Goal: Information Seeking & Learning: Check status

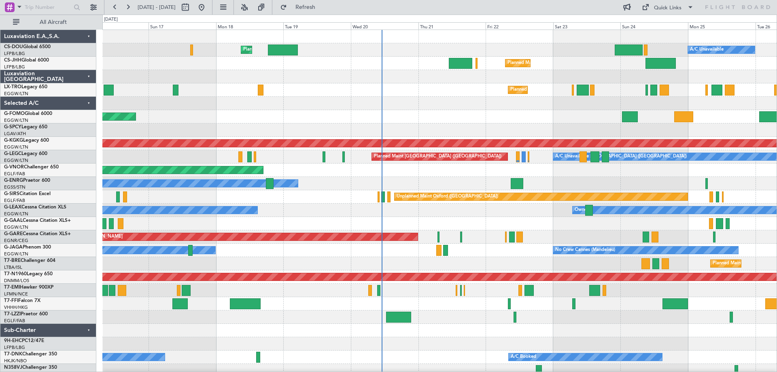
click at [583, 126] on div at bounding box center [439, 129] width 674 height 13
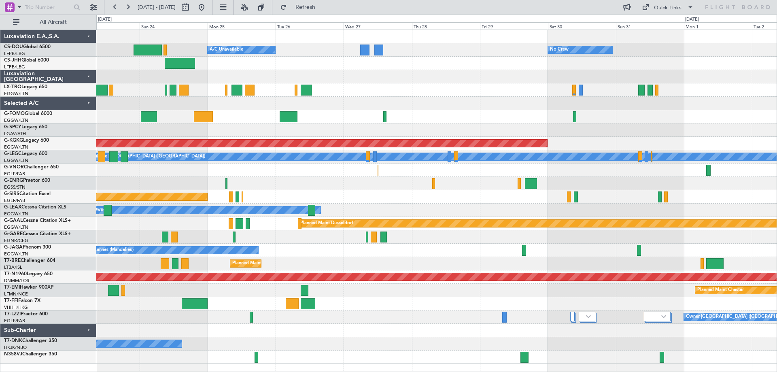
click at [237, 110] on div "Planned Maint [GEOGRAPHIC_DATA] ([GEOGRAPHIC_DATA]) A/C Unavailable No Crew Pla…" at bounding box center [436, 197] width 680 height 334
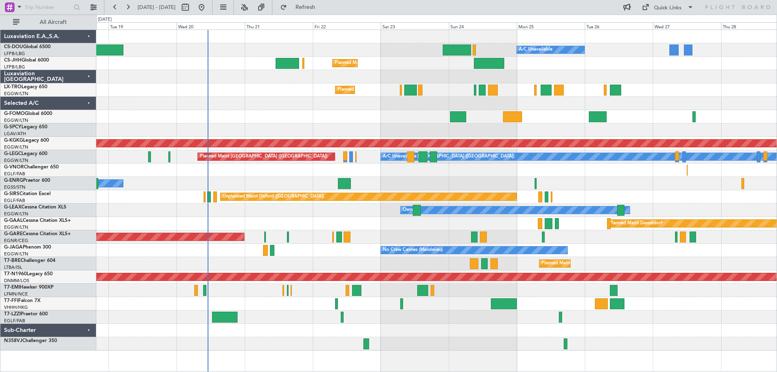
click at [566, 182] on div "Planned Maint [GEOGRAPHIC_DATA] ([GEOGRAPHIC_DATA]) A/C Unavailable Planned Mai…" at bounding box center [436, 190] width 680 height 320
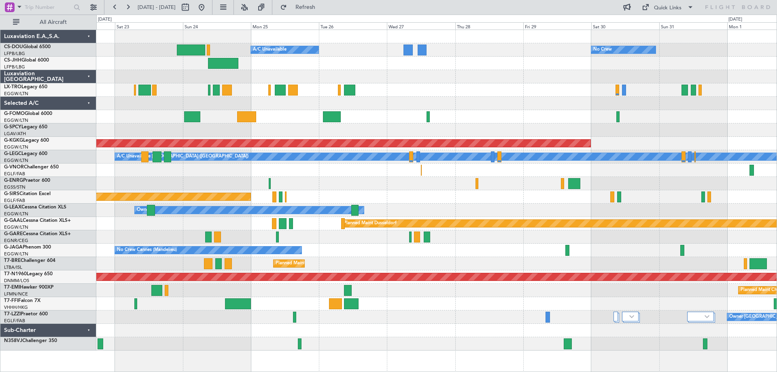
click at [363, 97] on div "Planned Maint [GEOGRAPHIC_DATA] ([GEOGRAPHIC_DATA]) A/C Unavailable No Crew Pla…" at bounding box center [436, 190] width 680 height 320
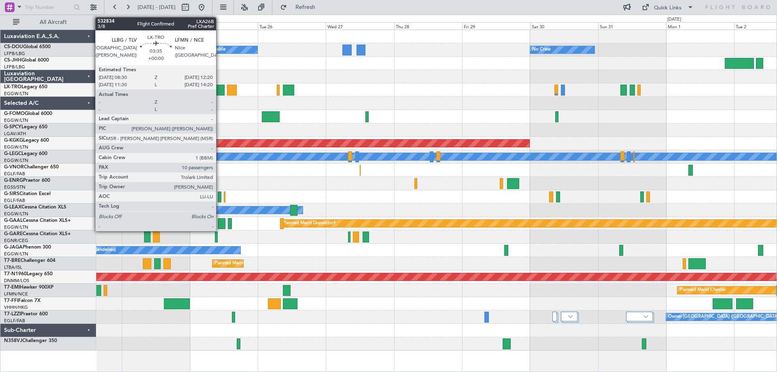
click at [220, 92] on div at bounding box center [219, 90] width 11 height 11
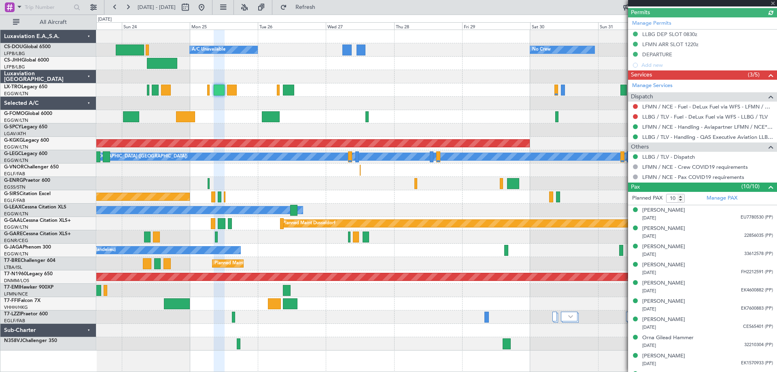
scroll to position [249, 0]
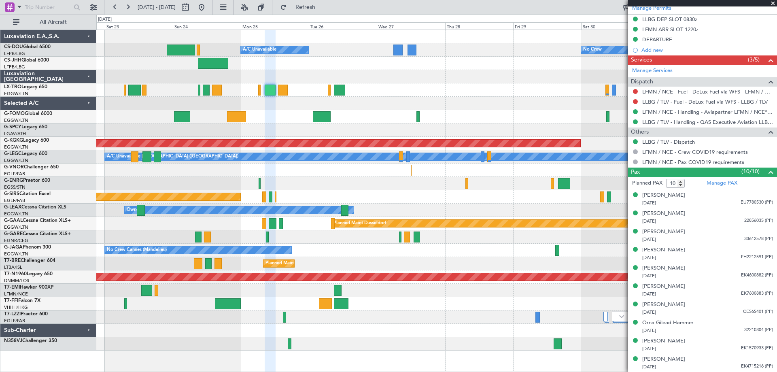
click at [456, 97] on div "No Crew Planned Maint [GEOGRAPHIC_DATA] ([GEOGRAPHIC_DATA]) A/C Unavailable Pla…" at bounding box center [436, 190] width 680 height 320
click at [772, 3] on span at bounding box center [773, 3] width 8 height 7
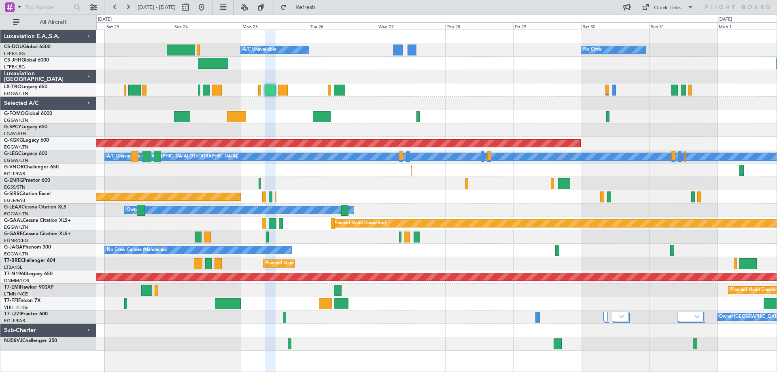
type input "0"
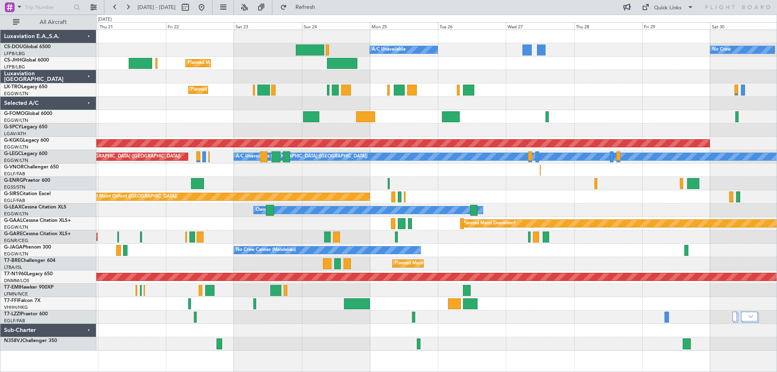
click at [325, 109] on div at bounding box center [436, 103] width 680 height 13
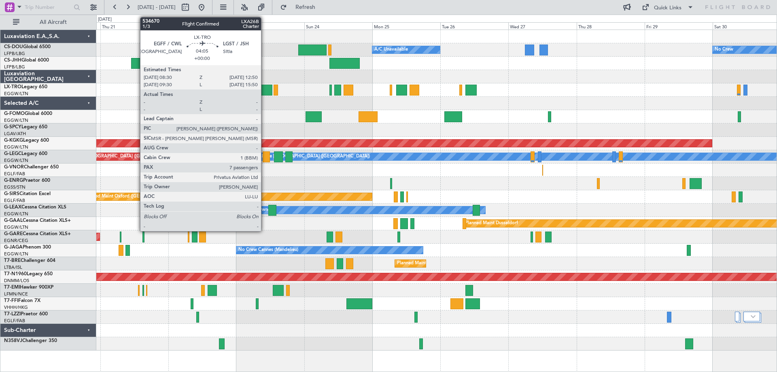
click at [265, 89] on div at bounding box center [266, 90] width 13 height 11
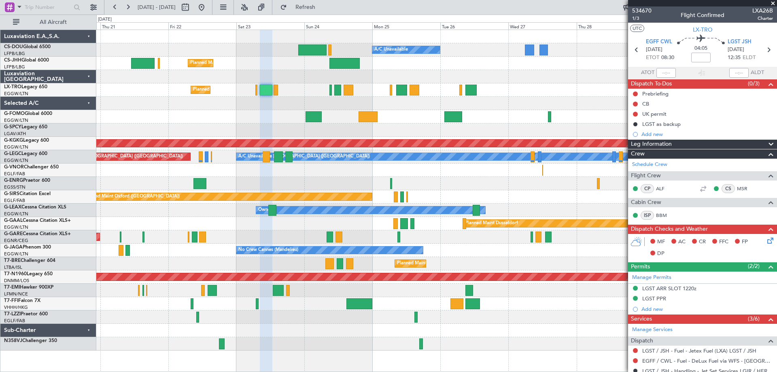
click at [772, 4] on span at bounding box center [773, 3] width 8 height 7
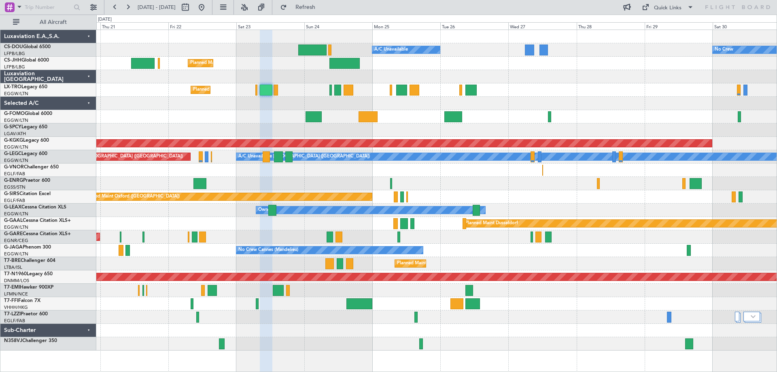
type input "0"
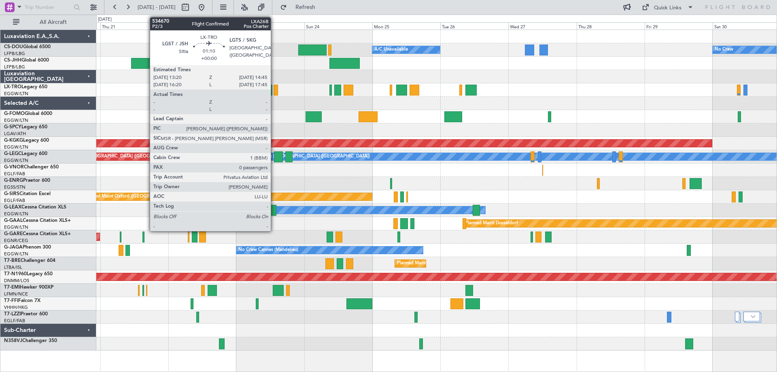
click at [274, 91] on div at bounding box center [276, 90] width 4 height 11
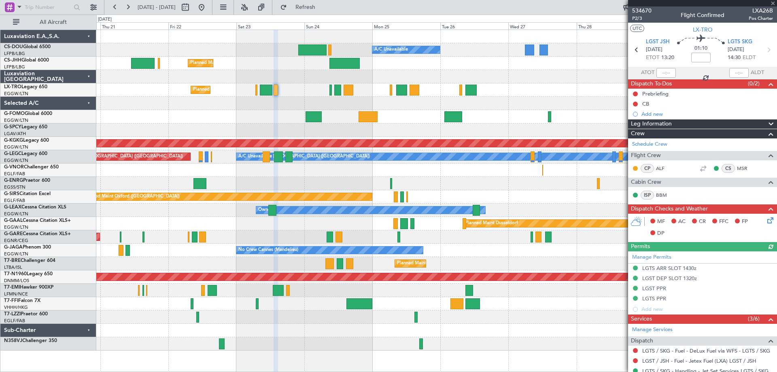
click at [772, 2] on span at bounding box center [773, 3] width 8 height 7
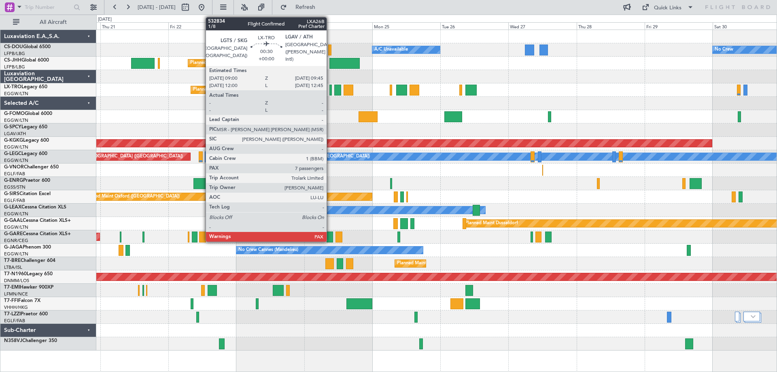
click at [330, 92] on div at bounding box center [330, 90] width 2 height 11
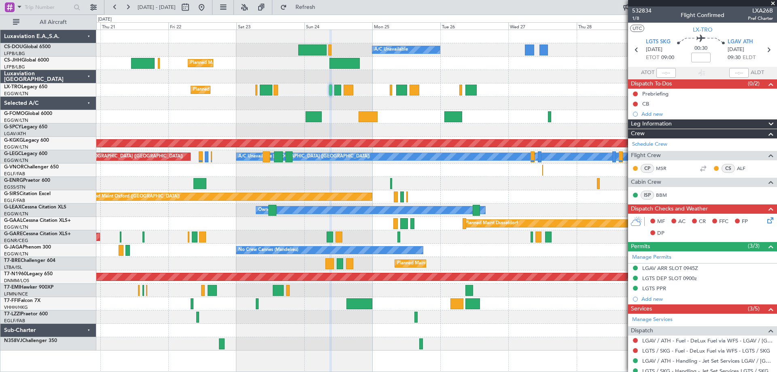
click at [772, 3] on span at bounding box center [773, 3] width 8 height 7
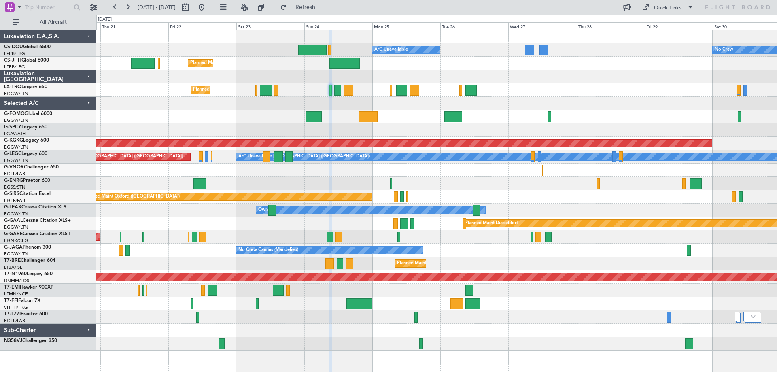
type input "0"
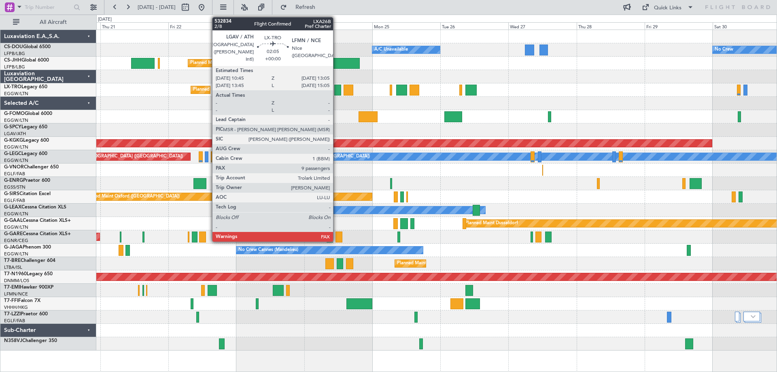
click at [337, 91] on div at bounding box center [337, 90] width 7 height 11
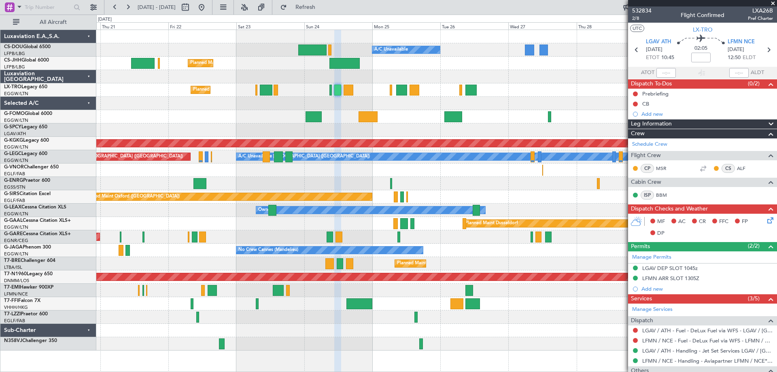
click at [772, 4] on span at bounding box center [773, 3] width 8 height 7
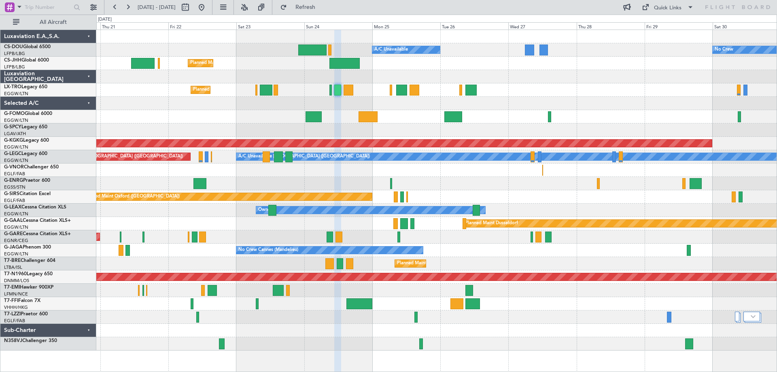
type input "0"
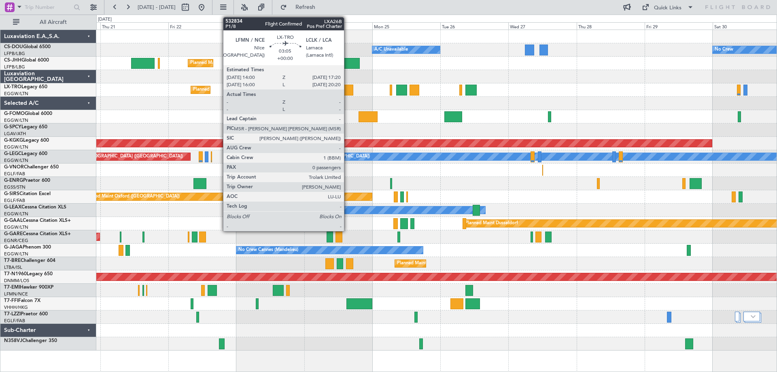
click at [348, 90] on div at bounding box center [348, 90] width 10 height 11
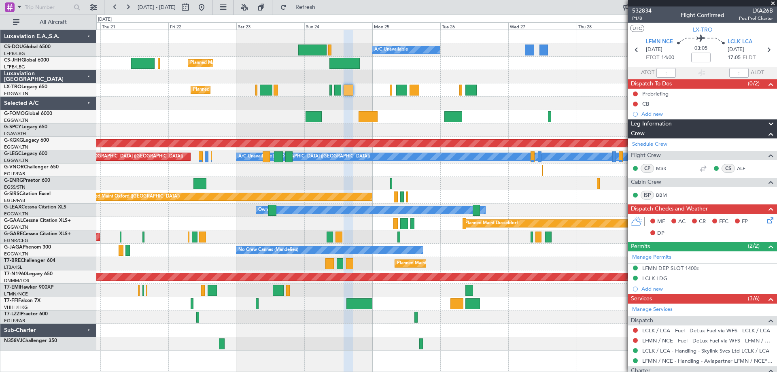
click at [773, 2] on span at bounding box center [773, 3] width 8 height 7
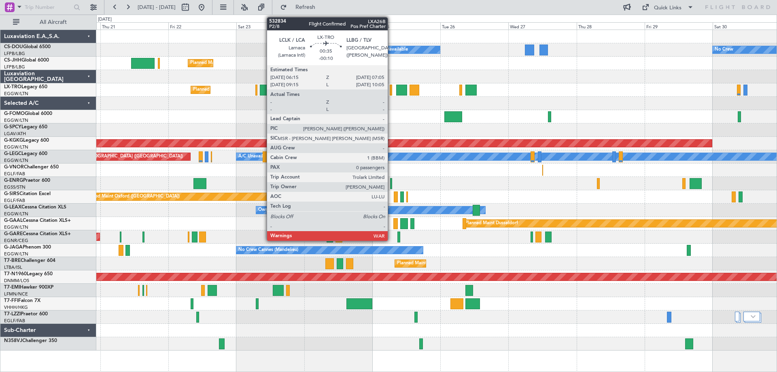
click at [391, 90] on div at bounding box center [391, 90] width 2 height 11
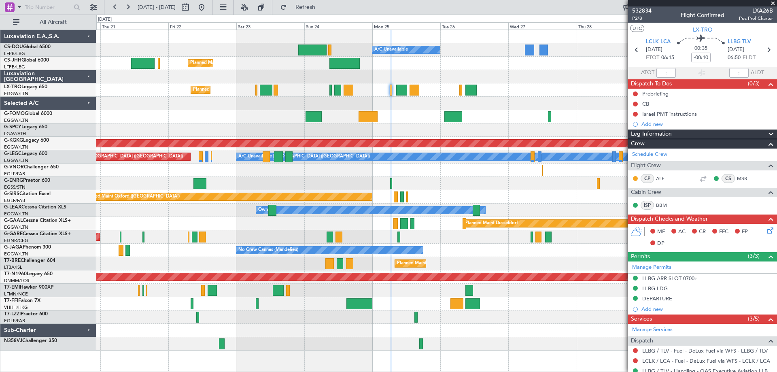
click at [771, 3] on span at bounding box center [773, 3] width 8 height 7
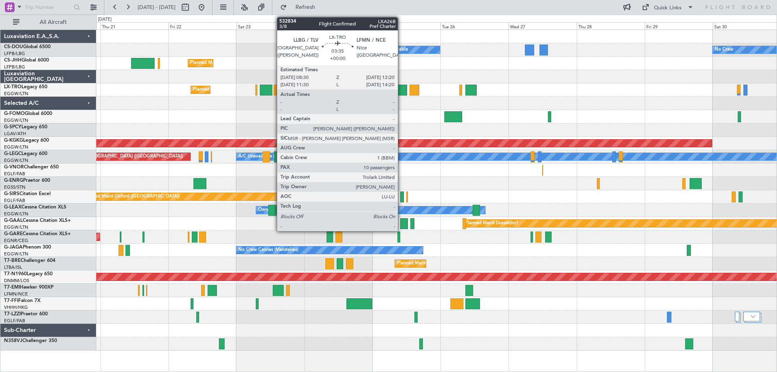
click at [401, 90] on div at bounding box center [401, 90] width 11 height 11
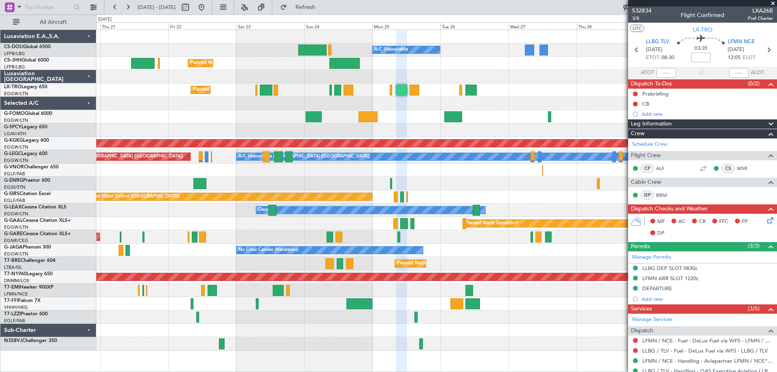
click at [772, 4] on span at bounding box center [773, 3] width 8 height 7
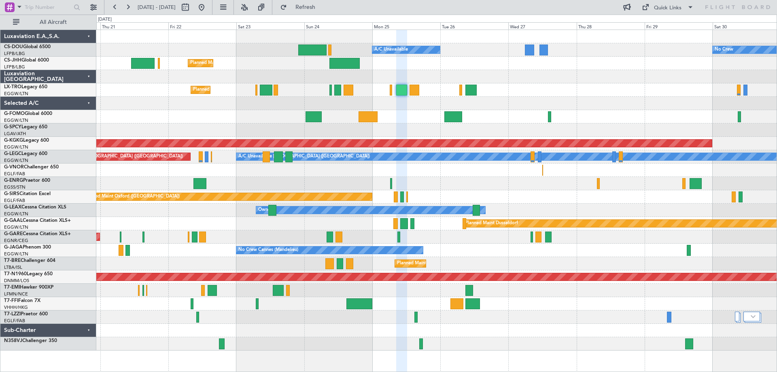
type input "0"
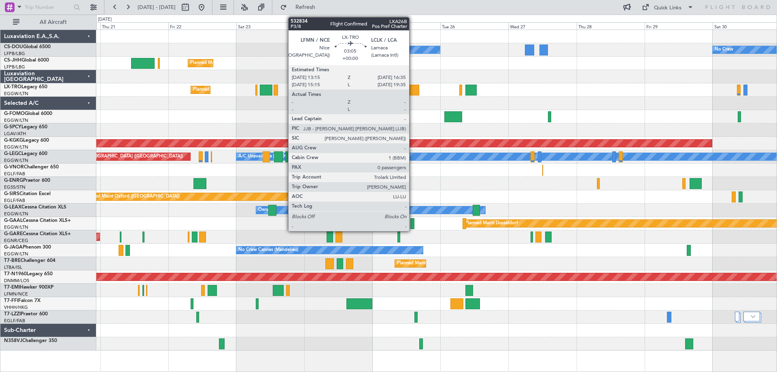
click at [413, 89] on div at bounding box center [414, 90] width 10 height 11
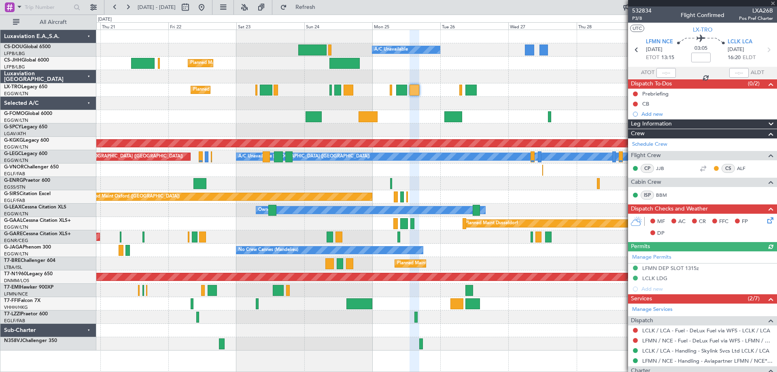
click at [772, 3] on div at bounding box center [702, 3] width 149 height 6
click at [772, 3] on span at bounding box center [773, 3] width 8 height 7
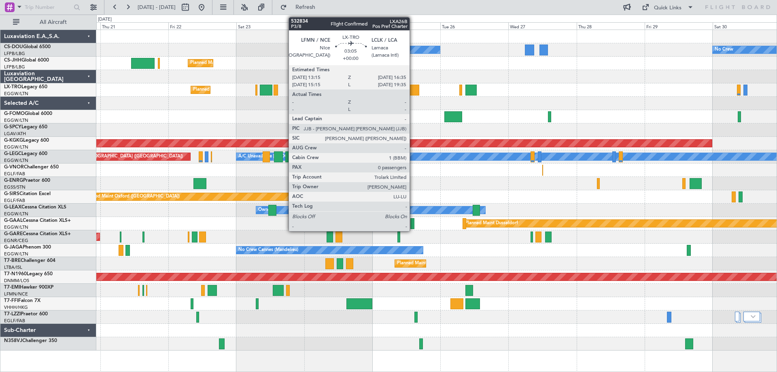
click at [413, 91] on div at bounding box center [414, 90] width 10 height 11
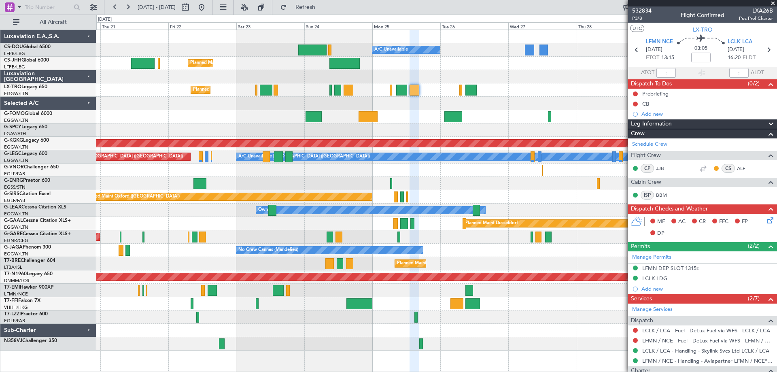
click at [772, 3] on span at bounding box center [773, 3] width 8 height 7
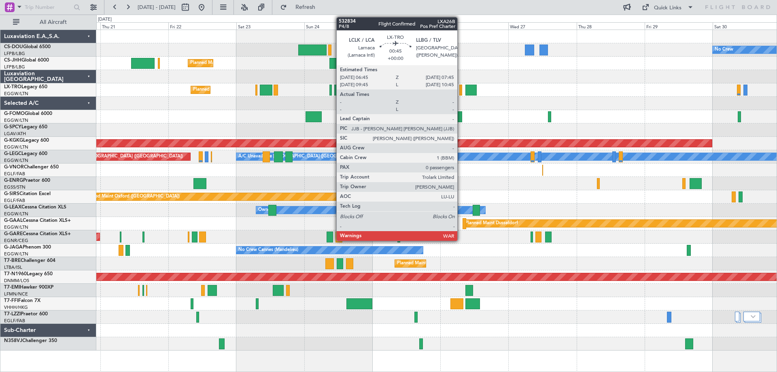
click at [461, 89] on div at bounding box center [460, 90] width 3 height 11
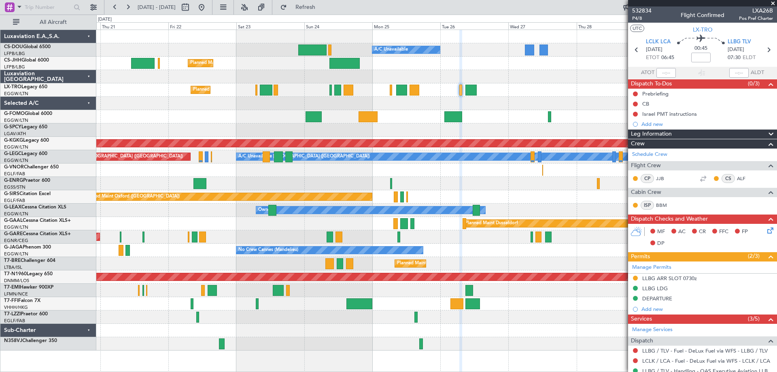
click at [772, 2] on span at bounding box center [773, 3] width 8 height 7
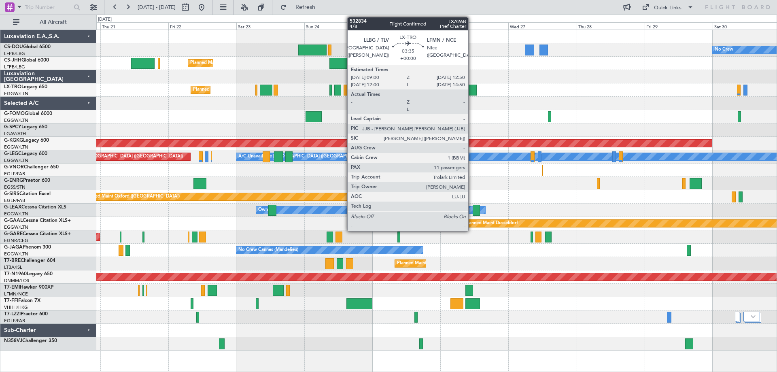
click at [472, 91] on div at bounding box center [470, 90] width 11 height 11
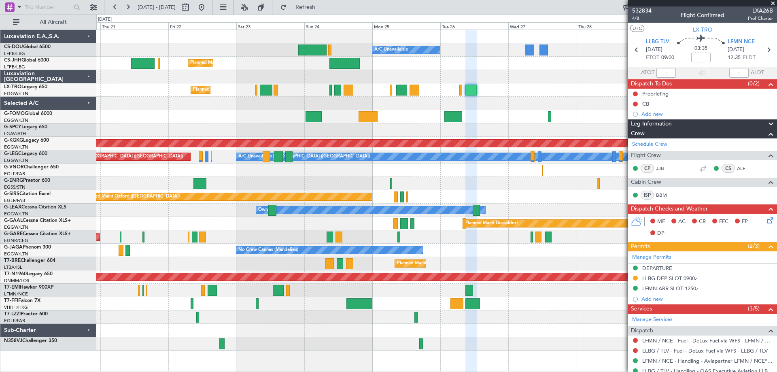
click at [773, 3] on span at bounding box center [773, 3] width 8 height 7
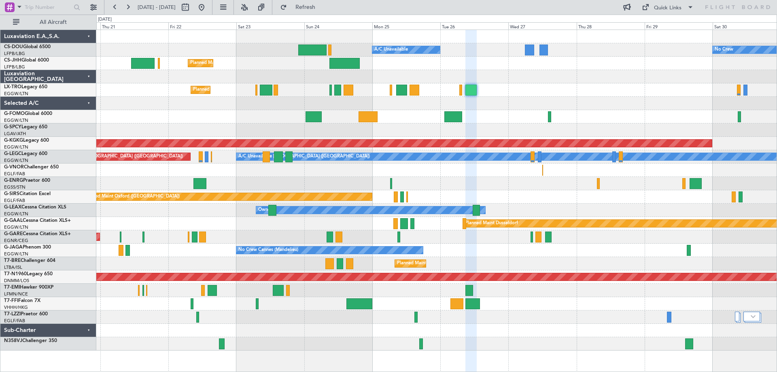
type input "0"
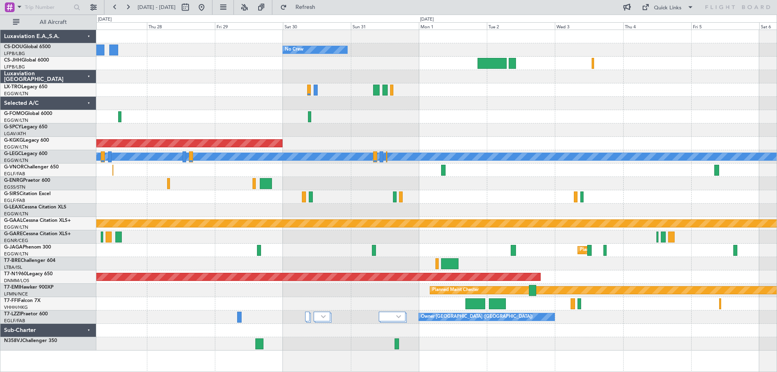
click at [224, 87] on div at bounding box center [436, 89] width 680 height 13
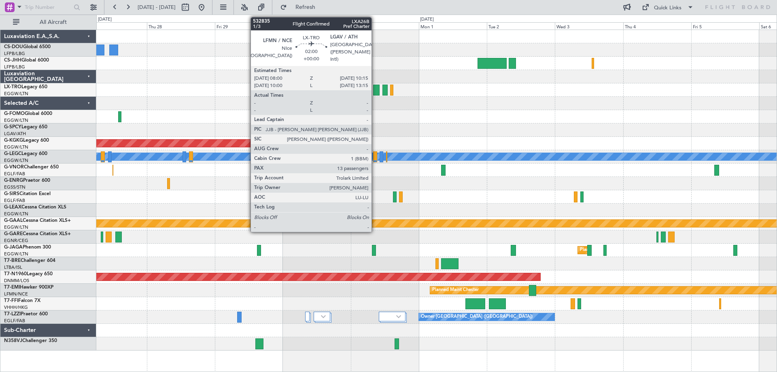
click at [375, 93] on div at bounding box center [376, 90] width 6 height 11
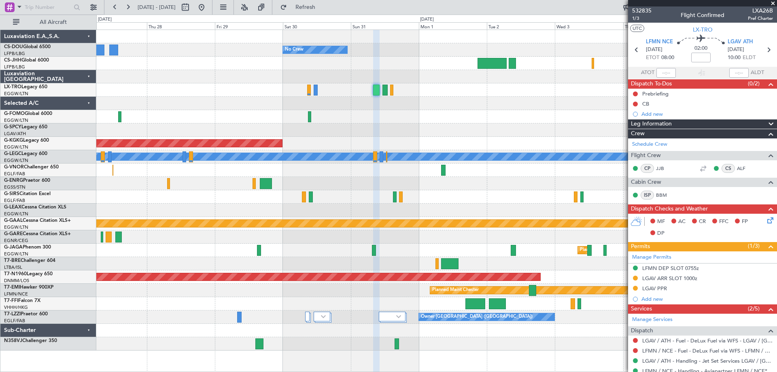
click at [772, 4] on span at bounding box center [773, 3] width 8 height 7
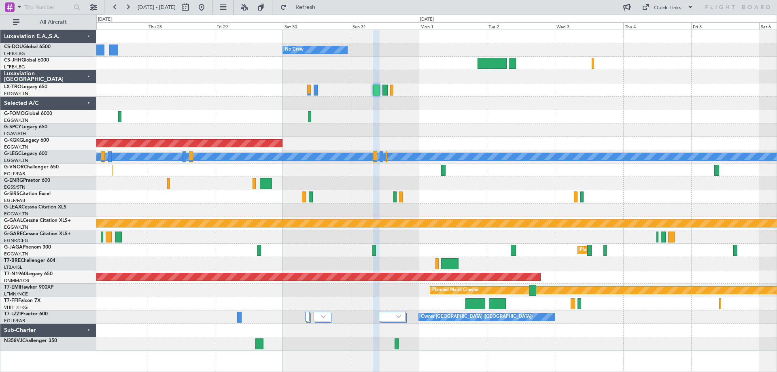
type input "0"
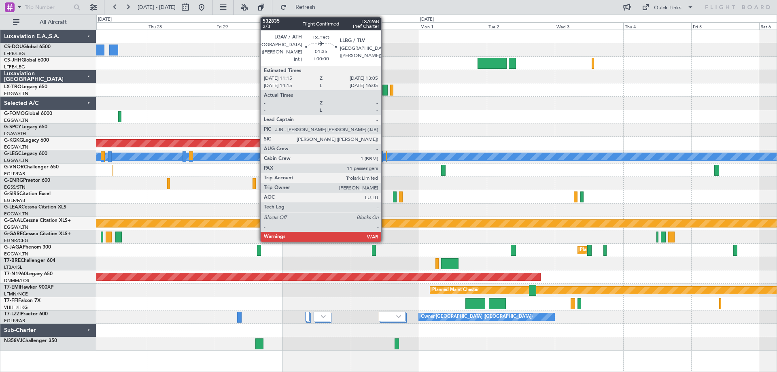
click at [385, 92] on div at bounding box center [384, 90] width 5 height 11
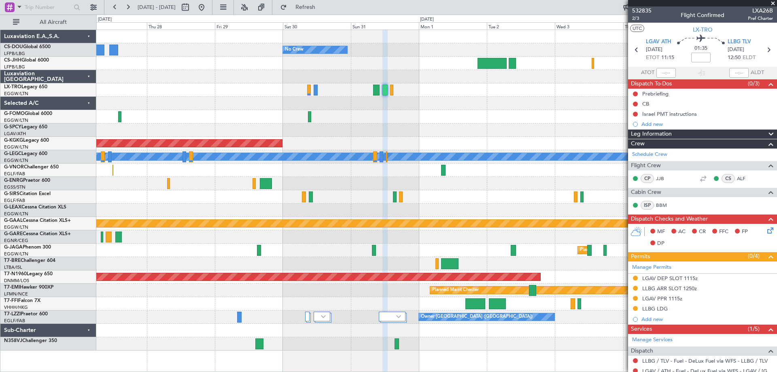
click at [772, 4] on span at bounding box center [773, 3] width 8 height 7
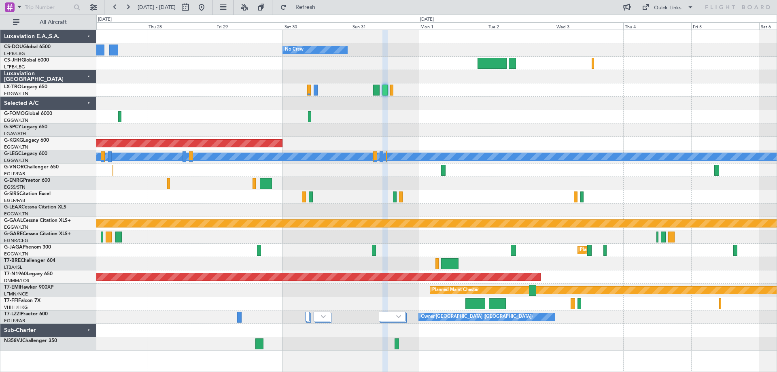
type input "0"
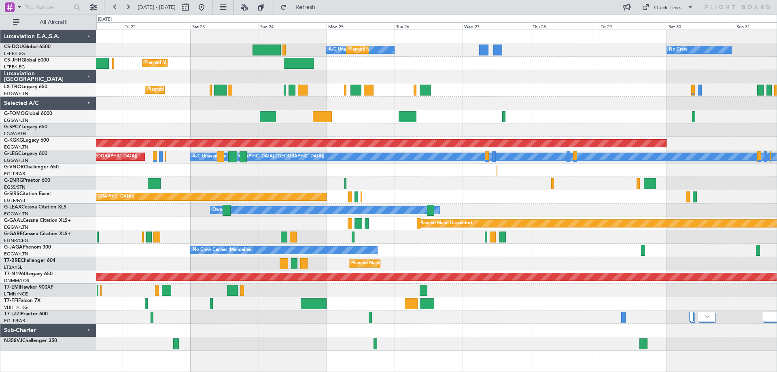
click at [544, 112] on div "A/C Unavailable Planned Maint Paris (Le Bourget) No Crew Planned Maint London (…" at bounding box center [436, 190] width 680 height 320
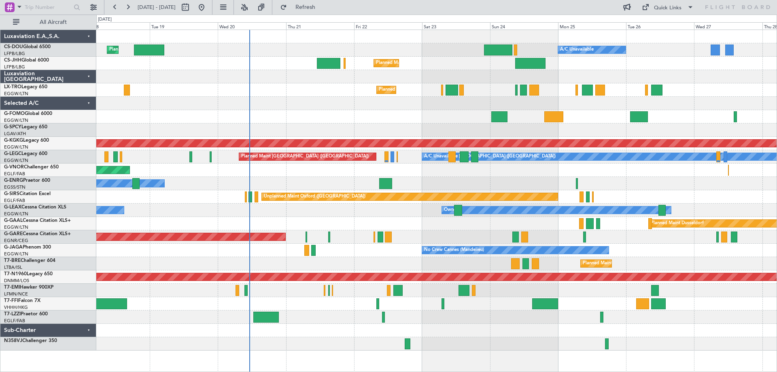
click at [340, 138] on div "Planned Maint Paris (Le Bourget) A/C Unavailable Planned Maint London (Luton) N…" at bounding box center [436, 190] width 680 height 320
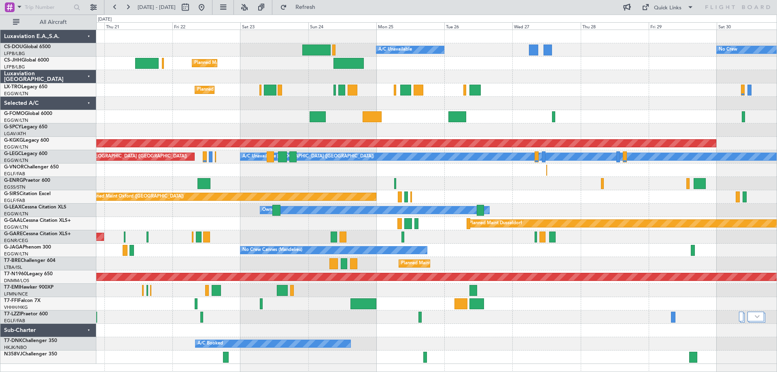
click at [532, 90] on div "Planned Maint Paris (Le Bourget) A/C Unavailable No Crew Planned Maint London (…" at bounding box center [436, 197] width 680 height 334
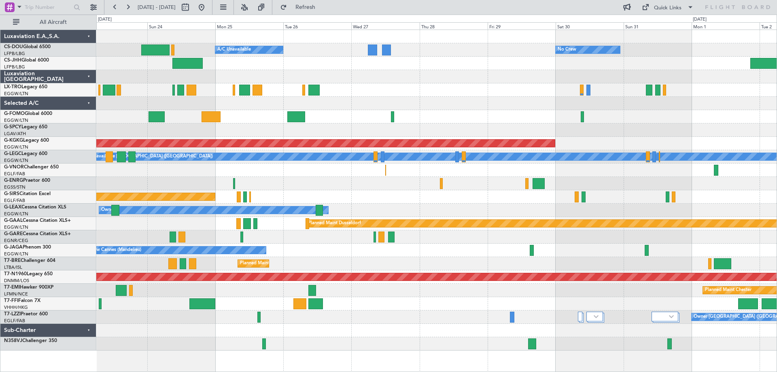
click at [463, 100] on div at bounding box center [436, 103] width 680 height 13
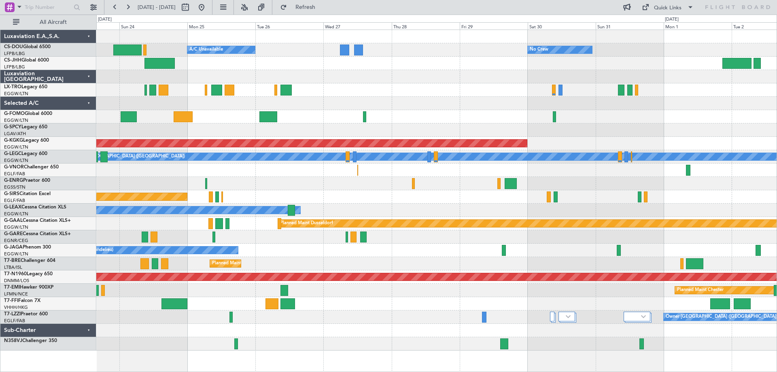
click at [456, 105] on div at bounding box center [436, 103] width 680 height 13
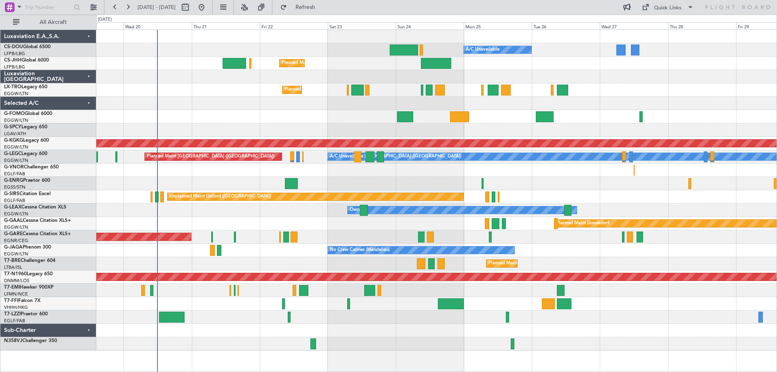
click at [627, 191] on div "Planned Maint Paris (Le Bourget) A/C Unavailable Planned Maint London (Luton) N…" at bounding box center [436, 190] width 680 height 320
click at [225, 111] on div at bounding box center [436, 116] width 680 height 13
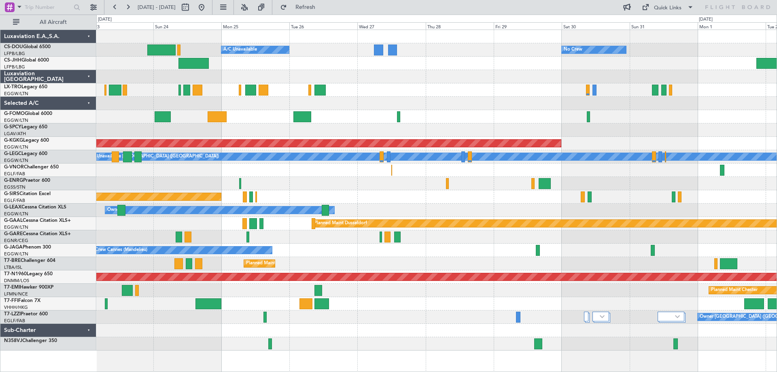
click at [416, 97] on div "Planned Maint [GEOGRAPHIC_DATA] ([GEOGRAPHIC_DATA]) A/C Unavailable No Crew Pla…" at bounding box center [436, 190] width 680 height 320
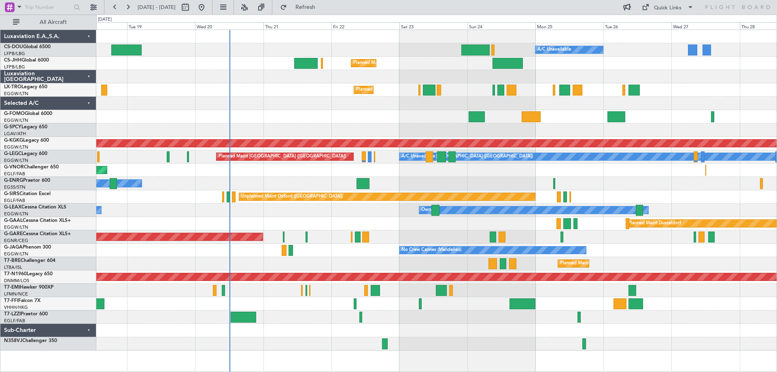
click at [614, 167] on div "Planned Maint Paris (Le Bourget) A/C Unavailable Planned Maint London (Luton) N…" at bounding box center [436, 190] width 680 height 320
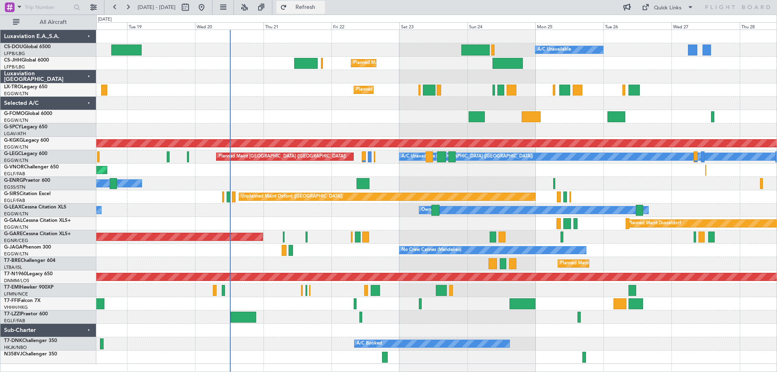
click at [322, 4] on span "Refresh" at bounding box center [305, 7] width 34 height 6
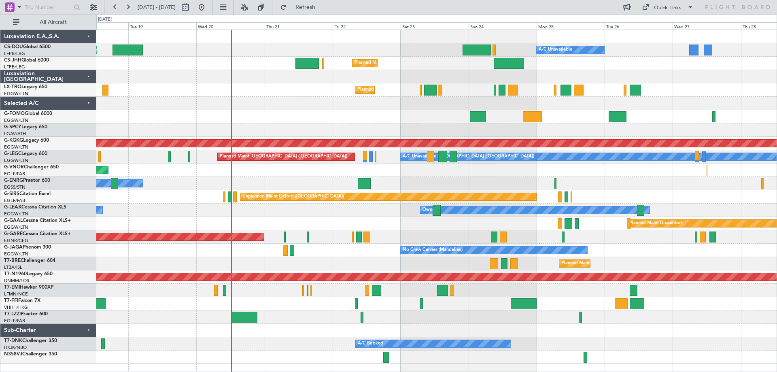
click at [558, 119] on div "Planned Maint Windsor Locks ([PERSON_NAME] Intl)" at bounding box center [436, 116] width 680 height 13
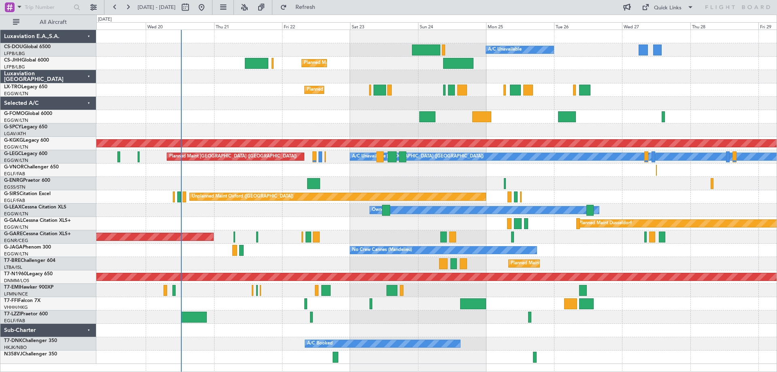
click at [385, 131] on div at bounding box center [436, 129] width 680 height 13
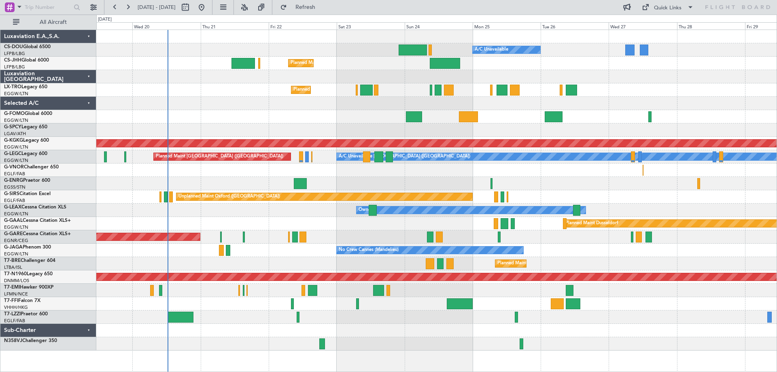
click at [567, 184] on div "Owner" at bounding box center [436, 183] width 680 height 13
click at [230, 97] on div at bounding box center [436, 103] width 680 height 13
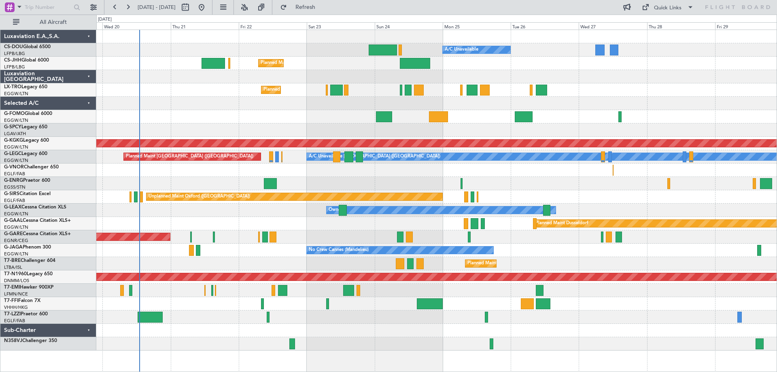
click at [678, 83] on div "Planned Maint [GEOGRAPHIC_DATA] ([GEOGRAPHIC_DATA])" at bounding box center [436, 89] width 680 height 13
click at [273, 110] on div at bounding box center [436, 116] width 680 height 13
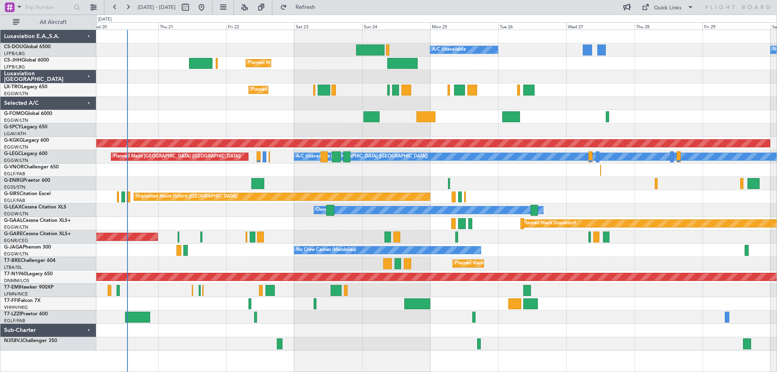
click at [646, 319] on div "Owner [GEOGRAPHIC_DATA] ([GEOGRAPHIC_DATA])" at bounding box center [436, 316] width 680 height 13
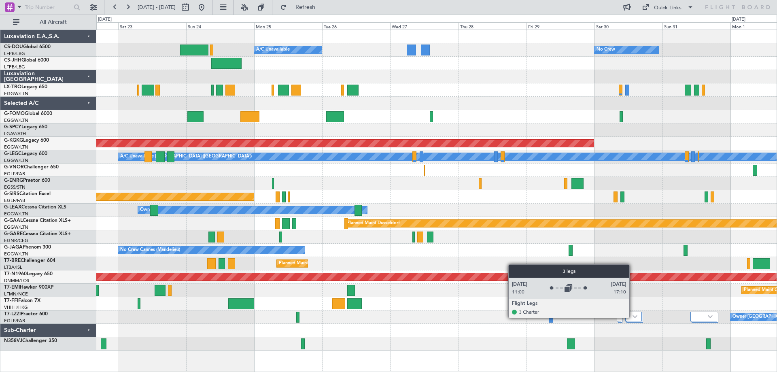
click at [633, 317] on img at bounding box center [634, 316] width 5 height 3
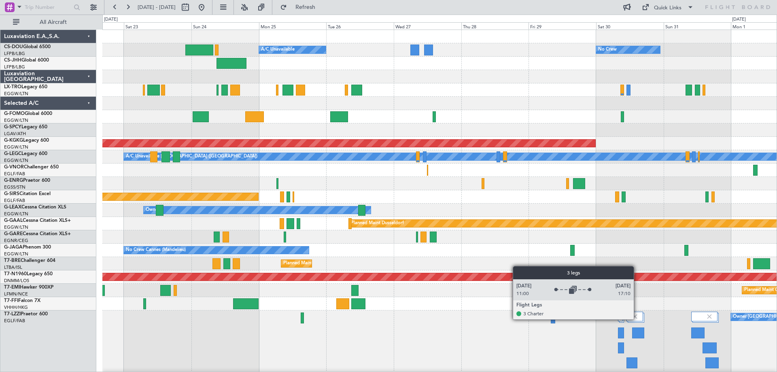
click at [637, 319] on img at bounding box center [634, 316] width 7 height 7
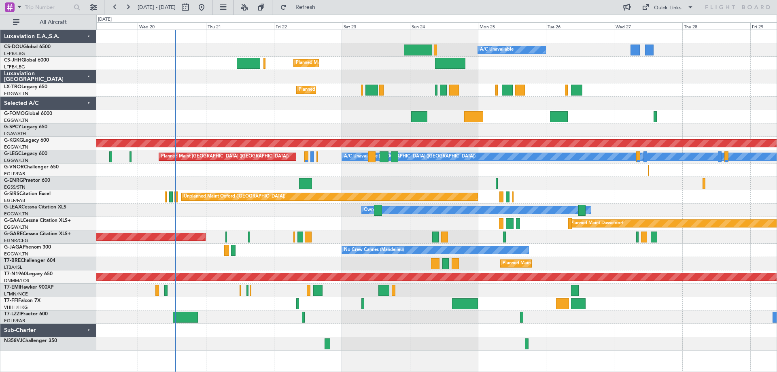
click at [387, 93] on div "Planned Maint Paris (Le Bourget) A/C Unavailable Planned Maint London (Luton) N…" at bounding box center [436, 190] width 680 height 320
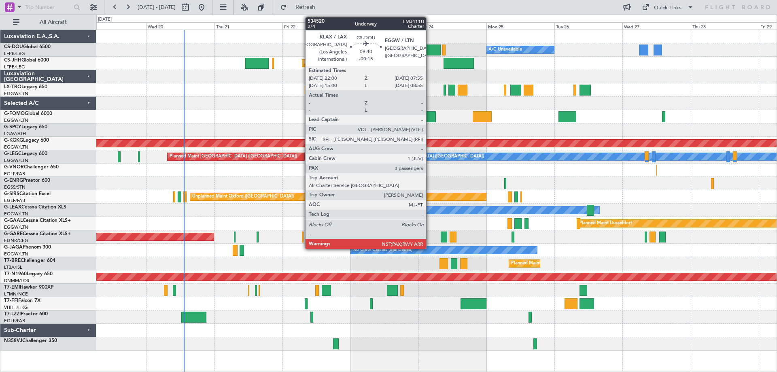
click at [430, 52] on div at bounding box center [426, 50] width 28 height 11
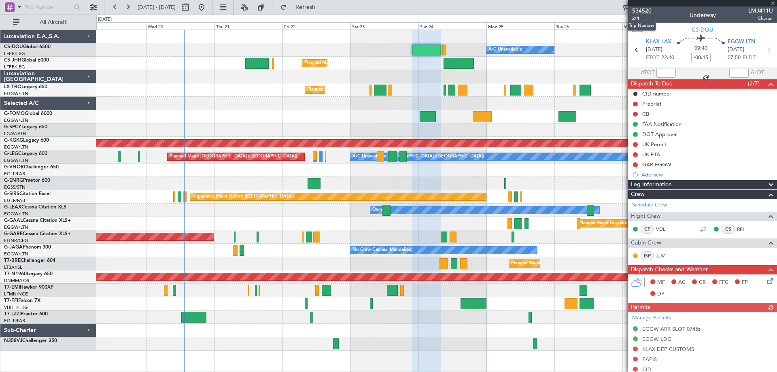
click at [637, 11] on span "534520" at bounding box center [641, 10] width 19 height 8
click at [534, 65] on div "Planned Maint [GEOGRAPHIC_DATA] ([GEOGRAPHIC_DATA])" at bounding box center [436, 63] width 680 height 13
click at [771, 5] on span at bounding box center [773, 3] width 8 height 7
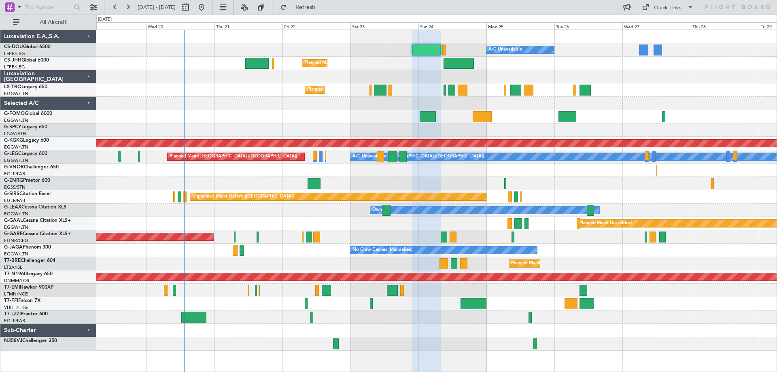
type input "0"
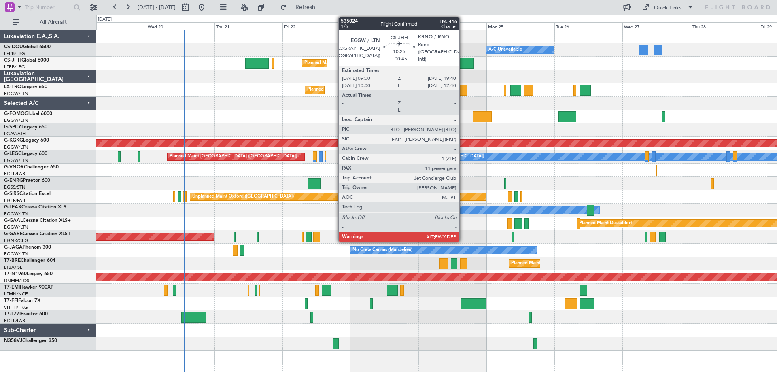
click at [463, 65] on div at bounding box center [458, 63] width 30 height 11
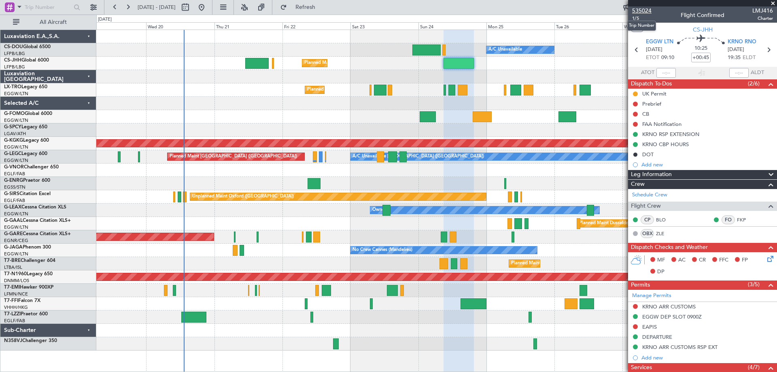
click at [643, 9] on span "535024" at bounding box center [641, 10] width 19 height 8
click at [774, 2] on span at bounding box center [773, 3] width 8 height 7
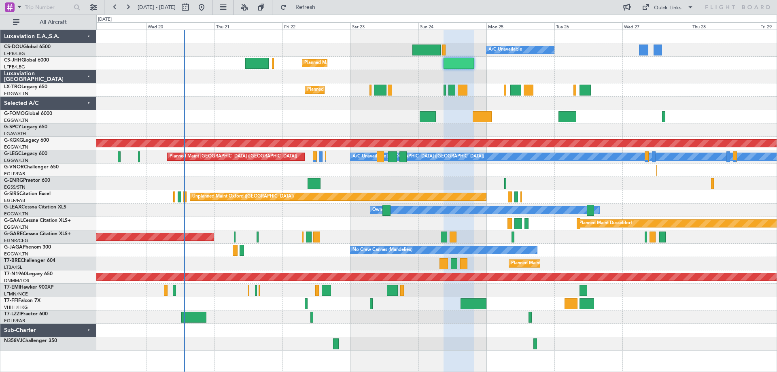
type input "0"
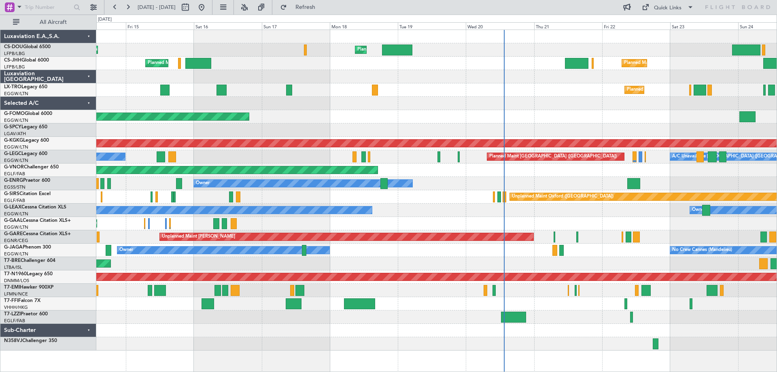
click at [540, 178] on div "Owner Planned Maint London (Stansted) No Crew" at bounding box center [436, 183] width 680 height 13
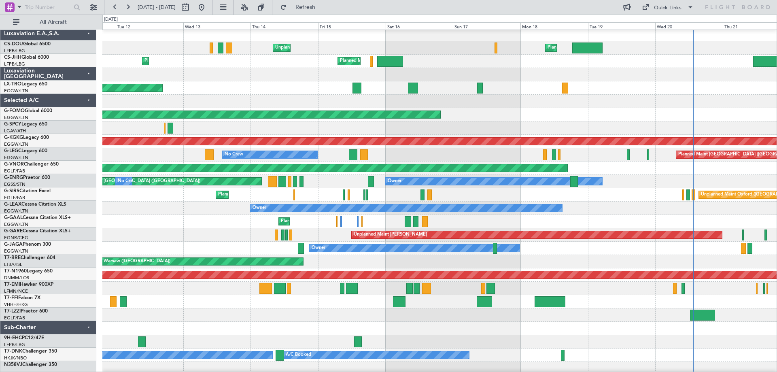
scroll to position [1, 0]
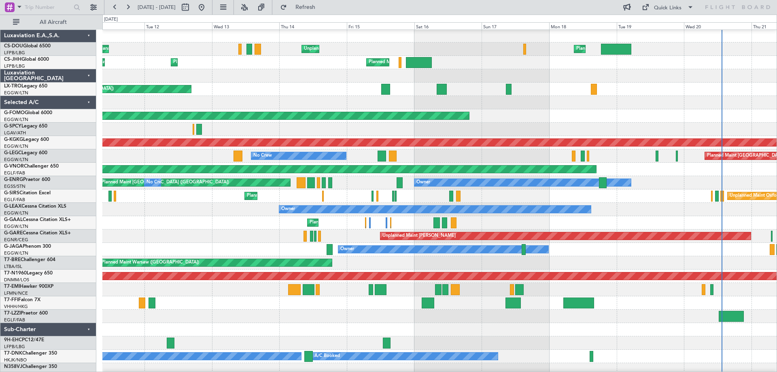
click at [551, 154] on div "Planned Maint London (Luton) No Crew A/C Unavailable London (Luton)" at bounding box center [439, 155] width 674 height 13
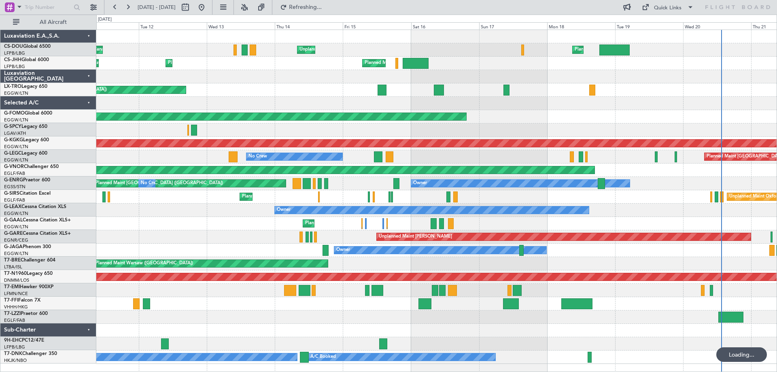
scroll to position [0, 0]
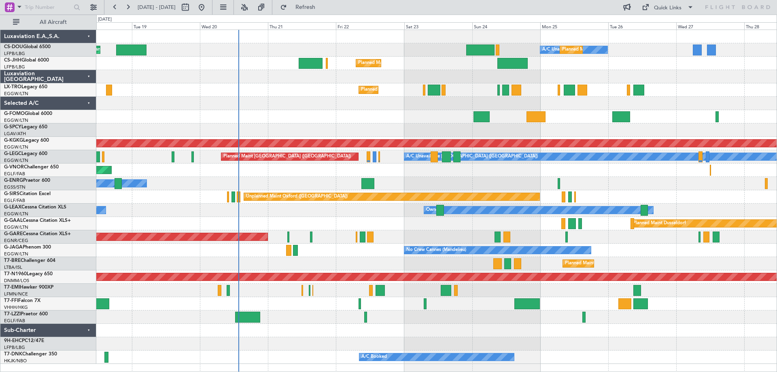
click at [170, 98] on div at bounding box center [436, 103] width 680 height 13
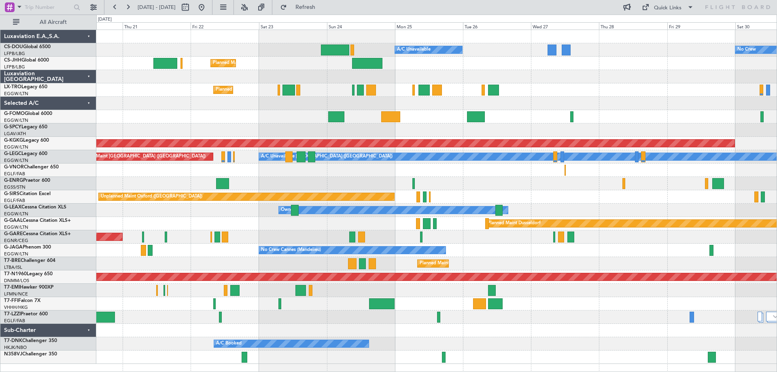
click at [590, 83] on div "Planned Maint Paris (Le Bourget) A/C Unavailable No Crew Planned Maint London (…" at bounding box center [436, 197] width 680 height 334
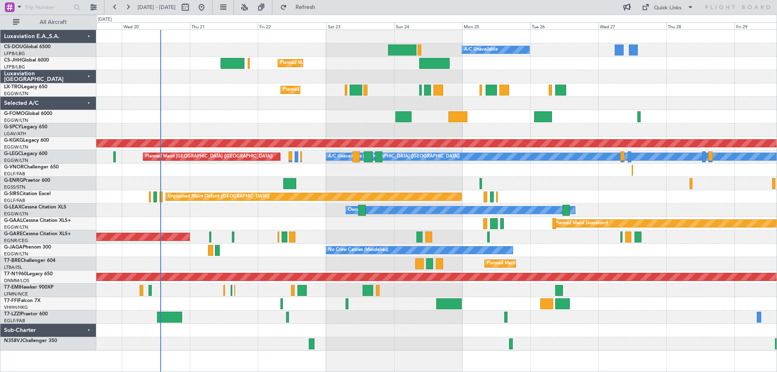
click at [647, 96] on div "Planned Maint [GEOGRAPHIC_DATA] ([GEOGRAPHIC_DATA])" at bounding box center [436, 89] width 680 height 13
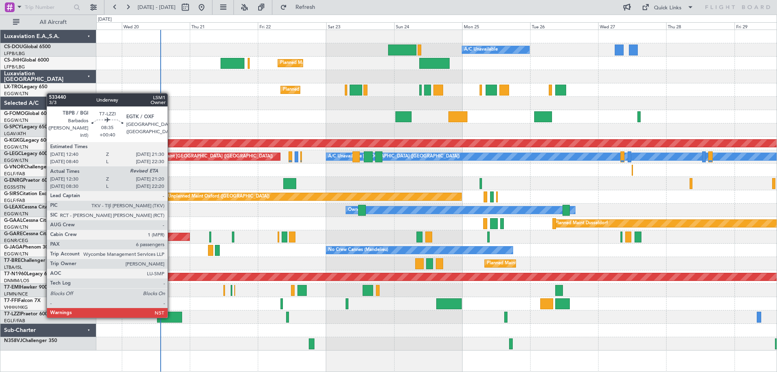
click at [171, 317] on div at bounding box center [169, 317] width 25 height 11
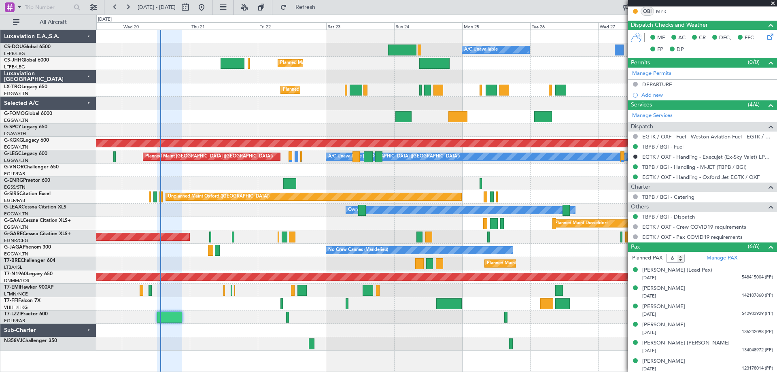
scroll to position [184, 0]
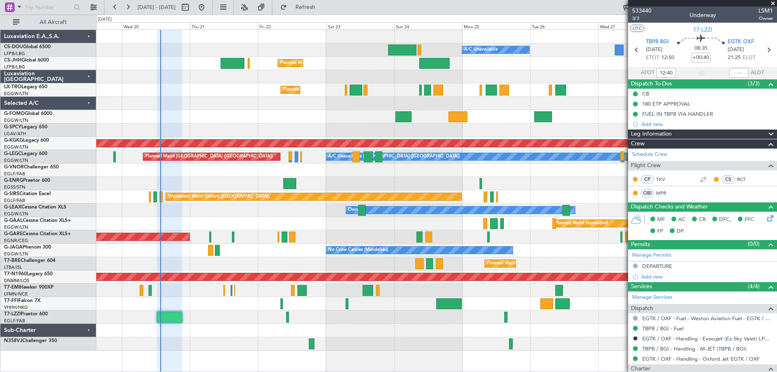
scroll to position [184, 0]
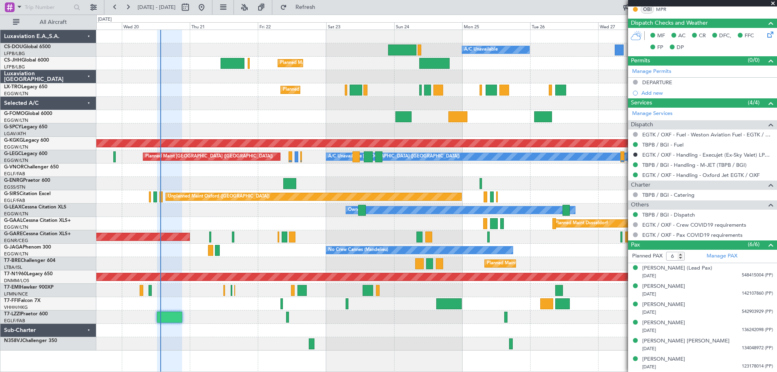
click at [772, 4] on span at bounding box center [773, 3] width 8 height 7
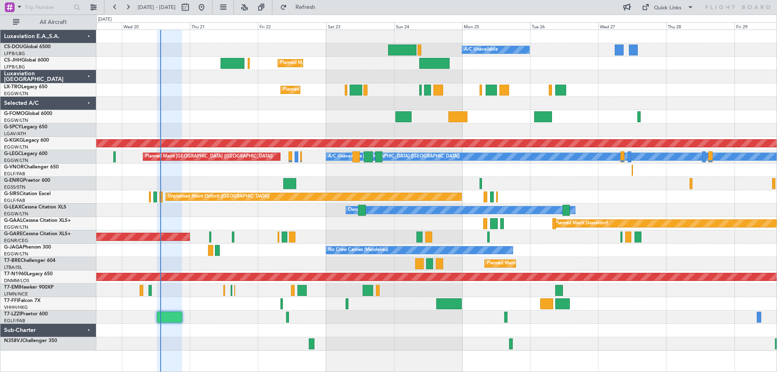
type input "0"
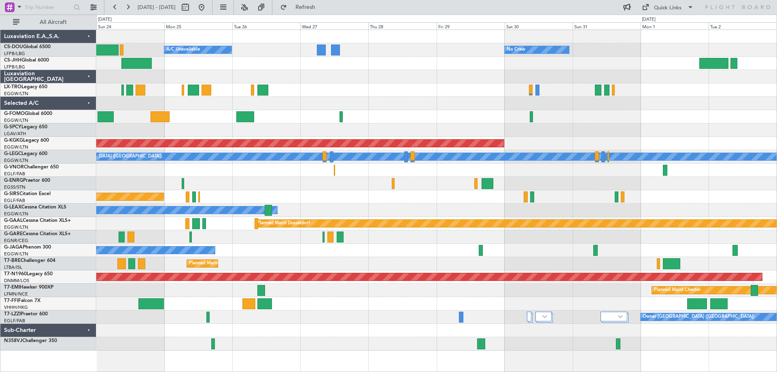
click at [440, 177] on div at bounding box center [436, 183] width 680 height 13
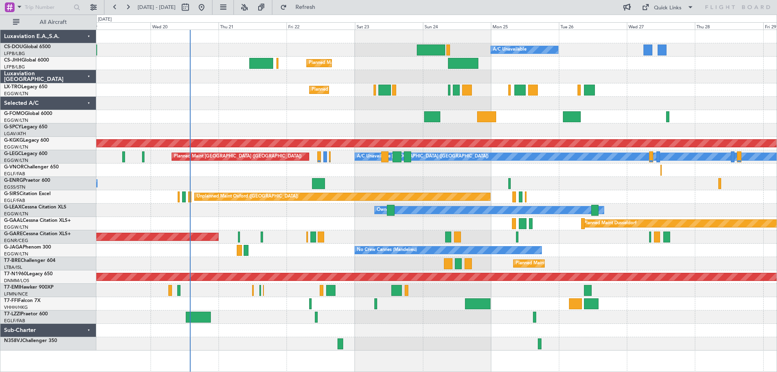
click at [570, 178] on div "Owner" at bounding box center [436, 183] width 680 height 13
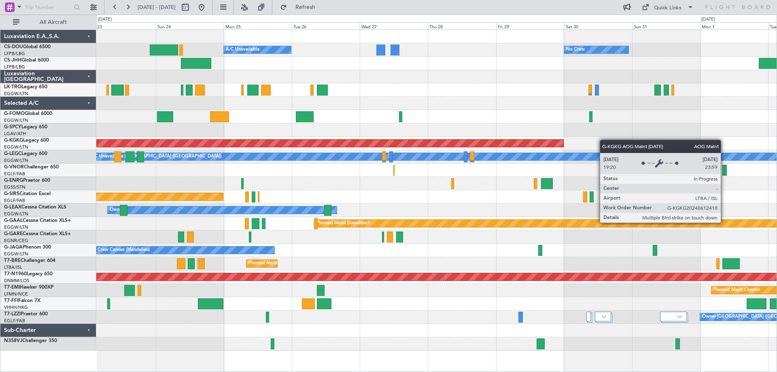
click at [418, 140] on div "Planned Maint [GEOGRAPHIC_DATA] ([GEOGRAPHIC_DATA]) A/C Unavailable No Crew Pla…" at bounding box center [436, 190] width 680 height 320
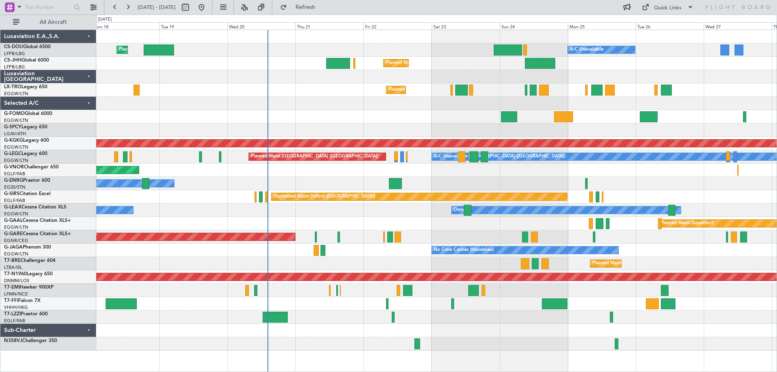
click at [630, 240] on div "Planned Maint [GEOGRAPHIC_DATA] ([GEOGRAPHIC_DATA]) A/C Unavailable Planned Mai…" at bounding box center [436, 190] width 680 height 320
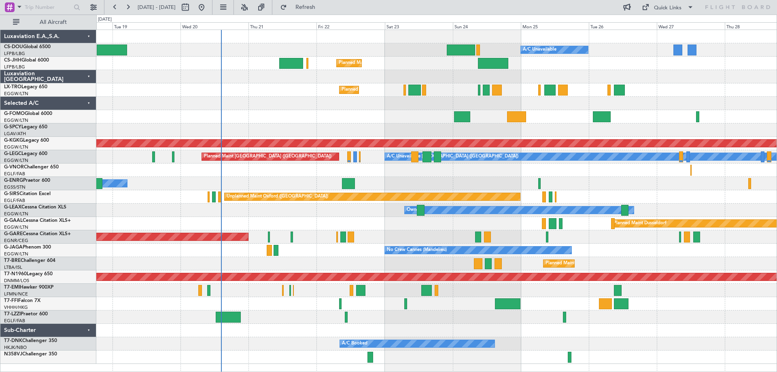
click at [278, 115] on div "Planned Maint Windsor Locks ([PERSON_NAME] Intl)" at bounding box center [436, 116] width 680 height 13
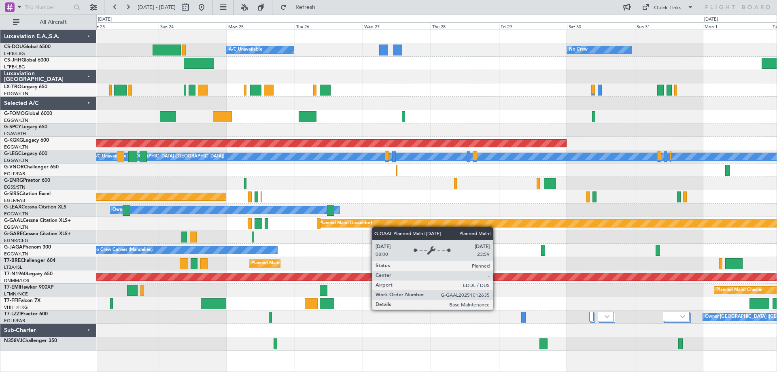
click at [361, 225] on div "Planned Maint [GEOGRAPHIC_DATA] ([GEOGRAPHIC_DATA]) A/C Unavailable No Crew Pla…" at bounding box center [436, 190] width 680 height 320
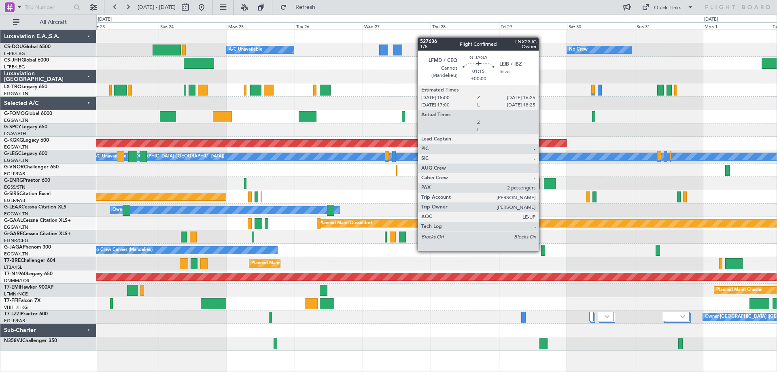
click at [542, 250] on div at bounding box center [543, 250] width 4 height 11
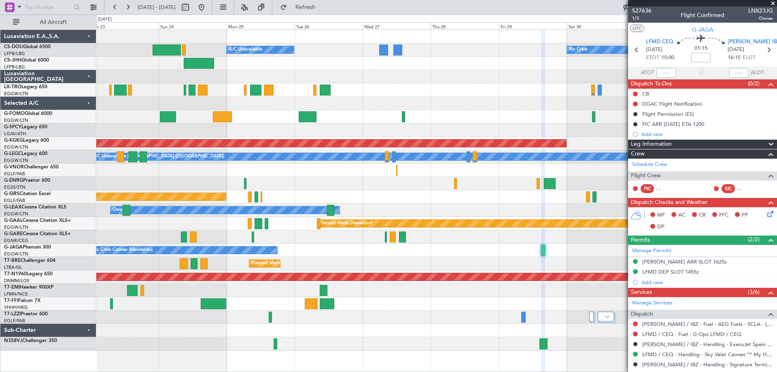
click at [774, 4] on span at bounding box center [773, 3] width 8 height 7
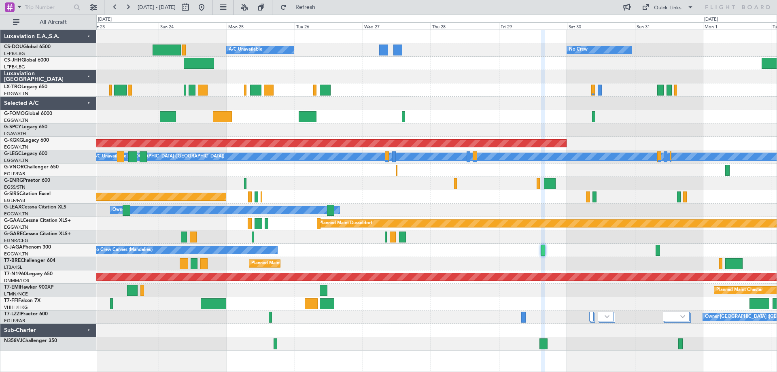
type input "0"
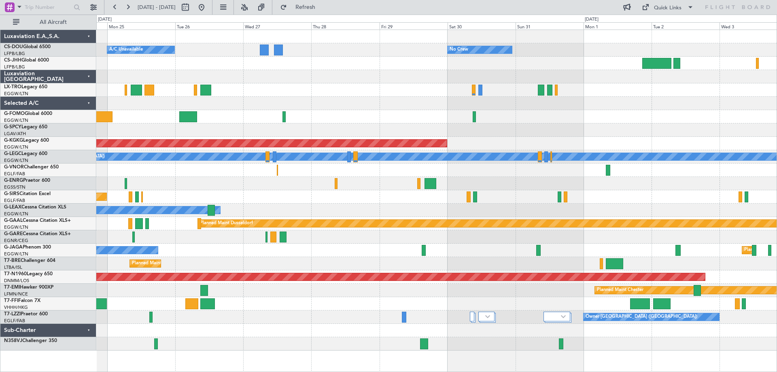
click at [375, 251] on div "No Crew Cannes (Mandelieu) Planned Maint [GEOGRAPHIC_DATA] ([GEOGRAPHIC_DATA])" at bounding box center [436, 250] width 680 height 13
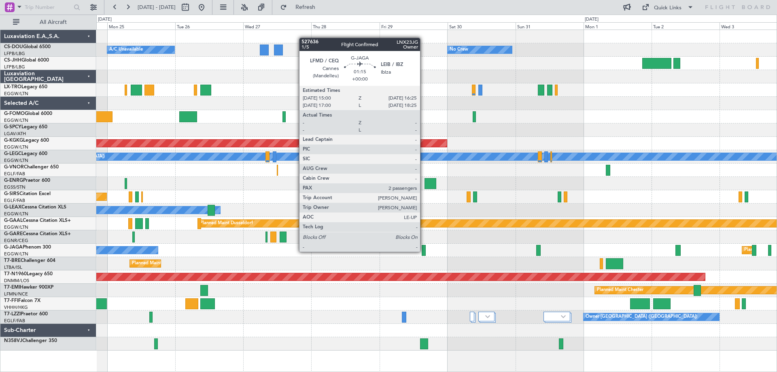
click at [424, 251] on div at bounding box center [424, 250] width 4 height 11
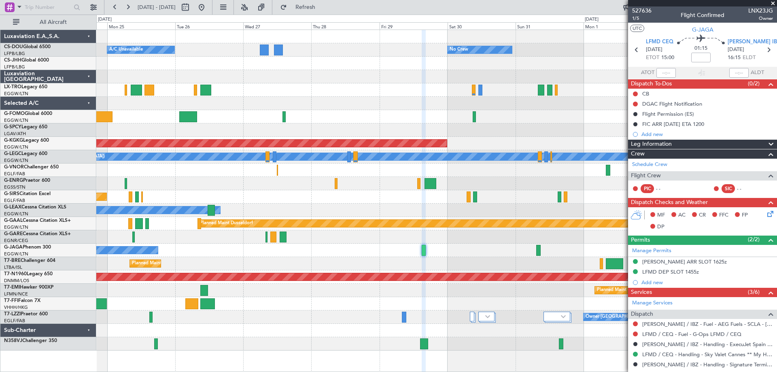
click at [771, 2] on span at bounding box center [773, 3] width 8 height 7
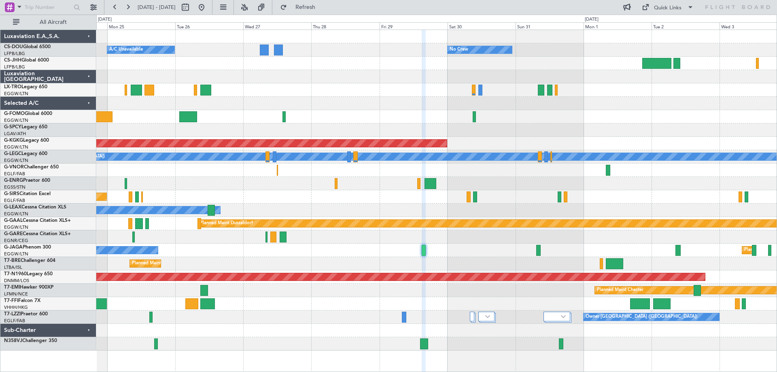
type input "0"
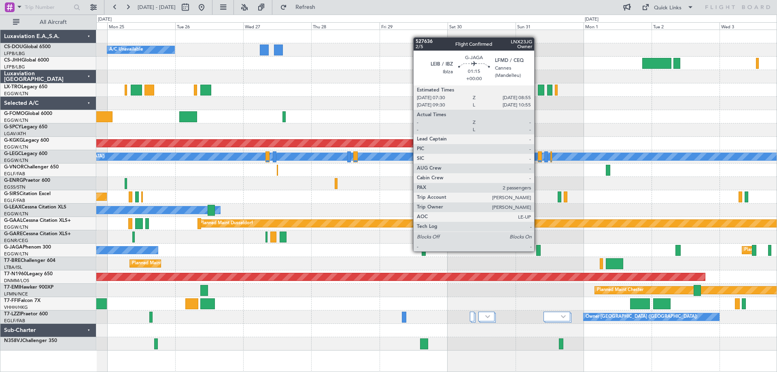
click at [538, 250] on div at bounding box center [538, 250] width 4 height 11
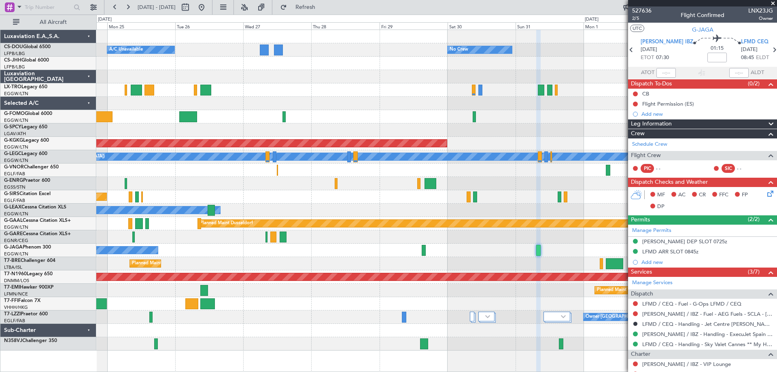
click at [774, 4] on span at bounding box center [773, 3] width 8 height 7
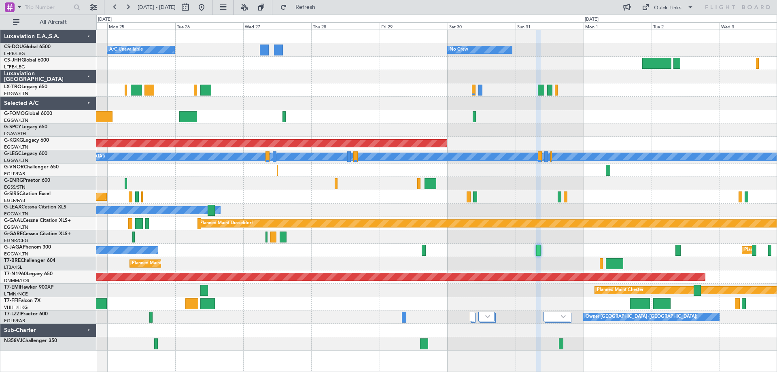
type input "0"
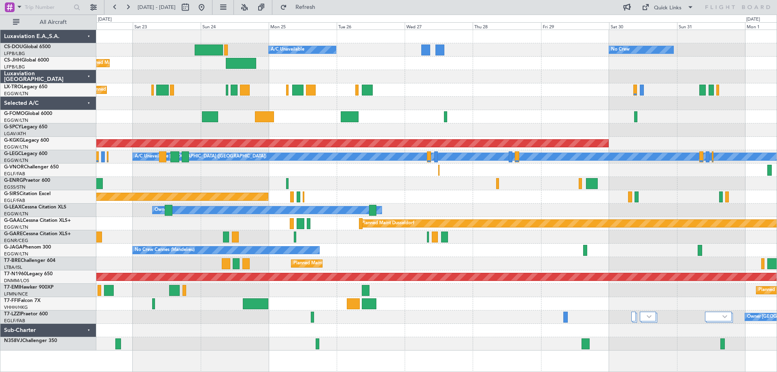
click at [331, 167] on div at bounding box center [436, 169] width 680 height 13
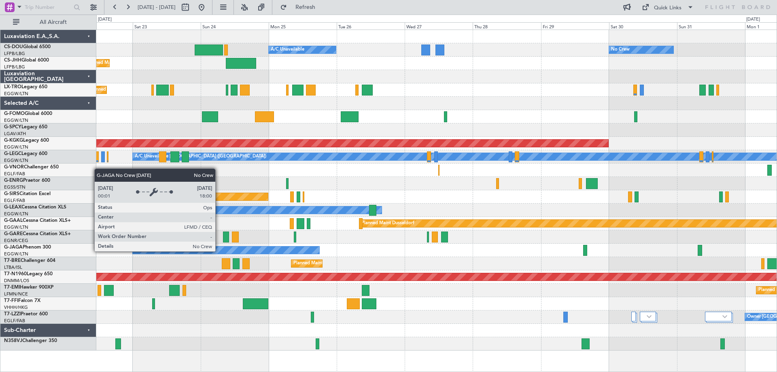
click at [219, 251] on div "No Crew Cannes (Mandelieu)" at bounding box center [226, 249] width 187 height 7
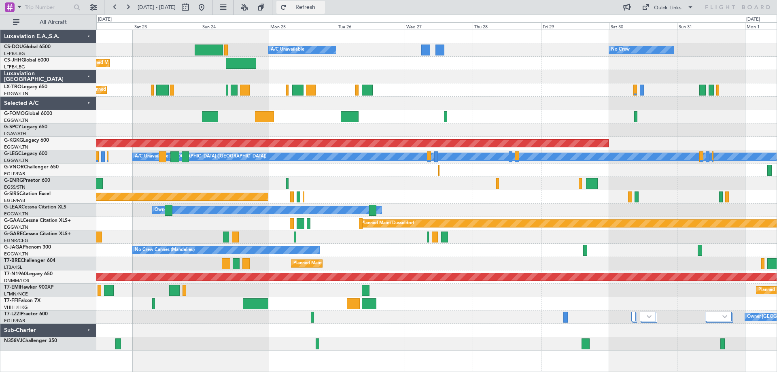
click at [322, 6] on span "Refresh" at bounding box center [305, 7] width 34 height 6
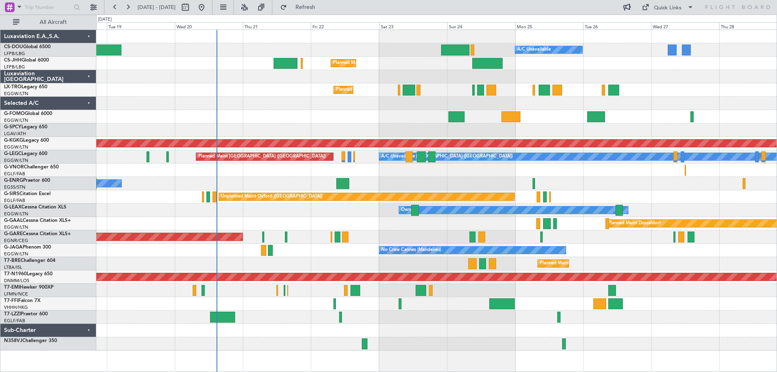
click at [448, 183] on div "Planned Maint [GEOGRAPHIC_DATA] ([GEOGRAPHIC_DATA]) A/C Unavailable Planned Mai…" at bounding box center [436, 190] width 680 height 320
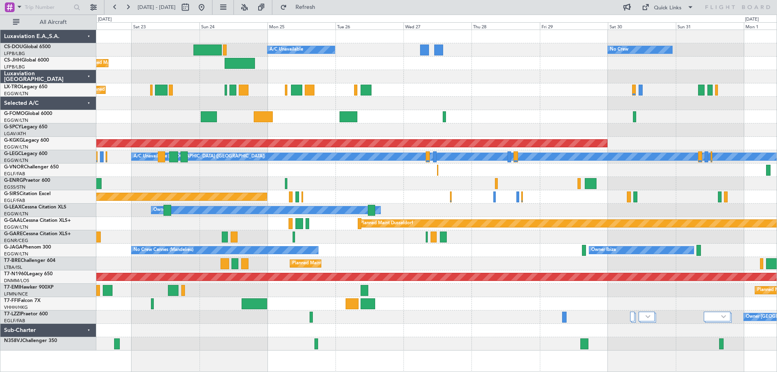
click at [501, 81] on div "Planned Maint [GEOGRAPHIC_DATA] ([GEOGRAPHIC_DATA]) A/C Unavailable No Crew Pla…" at bounding box center [436, 190] width 680 height 320
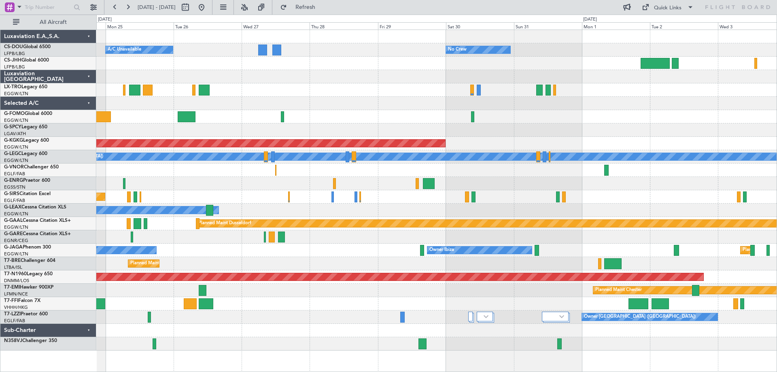
click at [287, 71] on div at bounding box center [436, 76] width 680 height 13
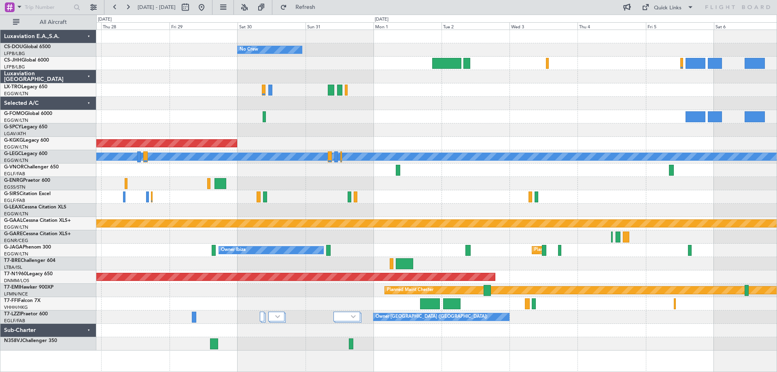
click at [265, 72] on div at bounding box center [436, 76] width 680 height 13
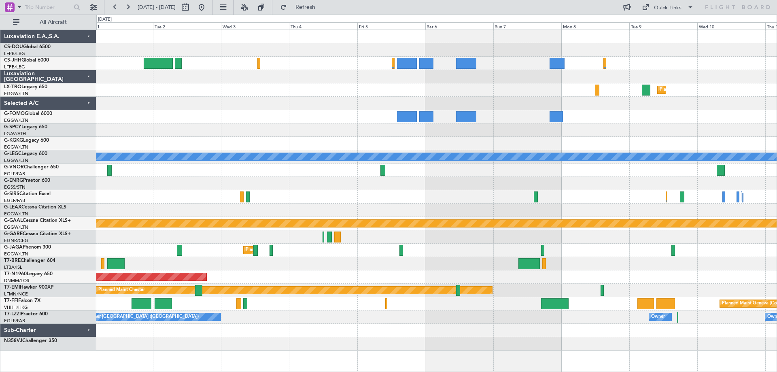
click at [299, 89] on div "Planned Maint Dusseldorf" at bounding box center [436, 89] width 680 height 13
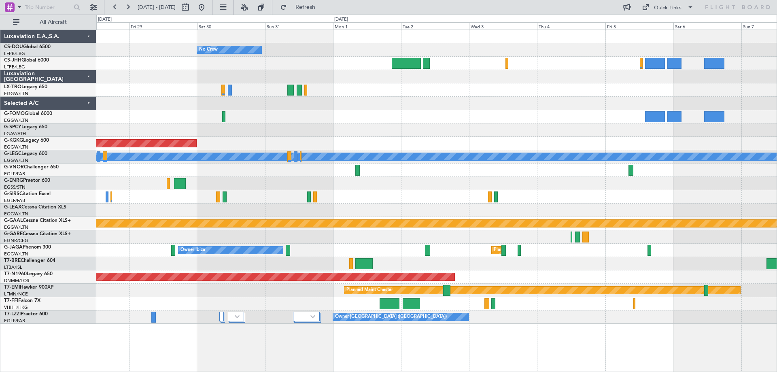
click at [579, 96] on div "Planned Maint Dusseldorf" at bounding box center [436, 89] width 680 height 13
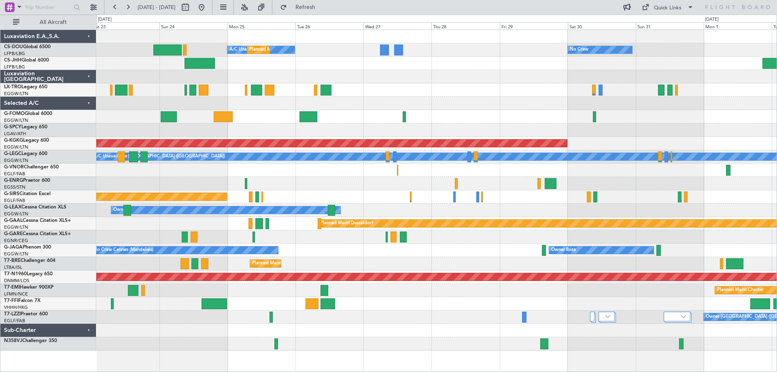
click at [517, 107] on div "No Crew A/C Unavailable Planned Maint [GEOGRAPHIC_DATA] ([GEOGRAPHIC_DATA]) Pla…" at bounding box center [436, 190] width 680 height 320
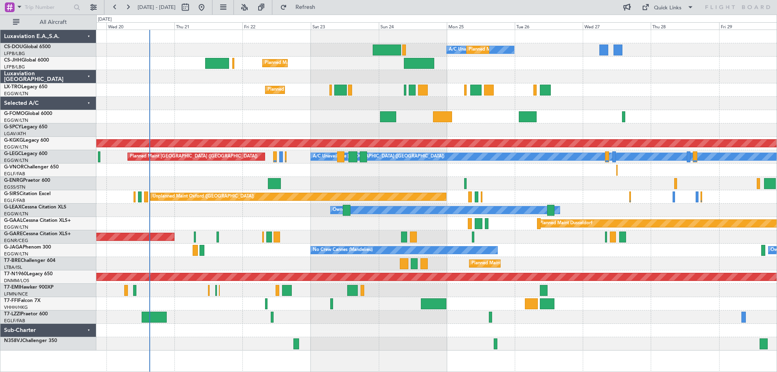
click at [594, 107] on div at bounding box center [436, 103] width 680 height 13
click at [276, 123] on div at bounding box center [436, 116] width 680 height 13
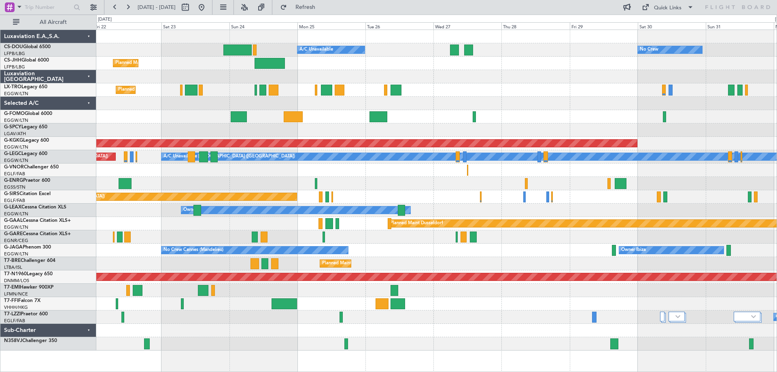
click at [462, 95] on div "Planned Maint [GEOGRAPHIC_DATA] ([GEOGRAPHIC_DATA]) A/C Unavailable No Crew Pla…" at bounding box center [436, 190] width 680 height 320
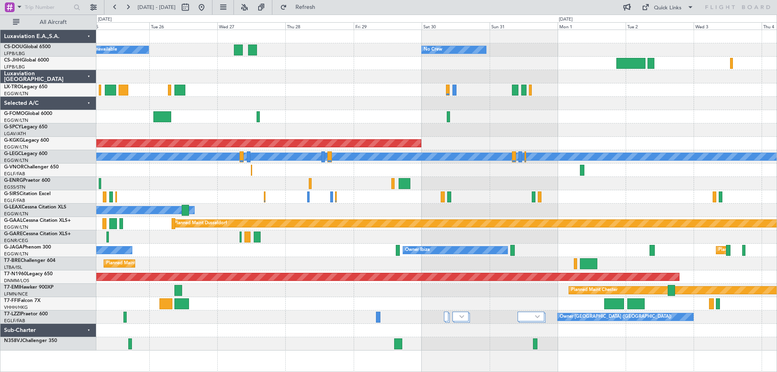
click at [367, 97] on div "Planned Maint [GEOGRAPHIC_DATA] ([GEOGRAPHIC_DATA]) A/C Unavailable No Crew AOG…" at bounding box center [436, 190] width 680 height 320
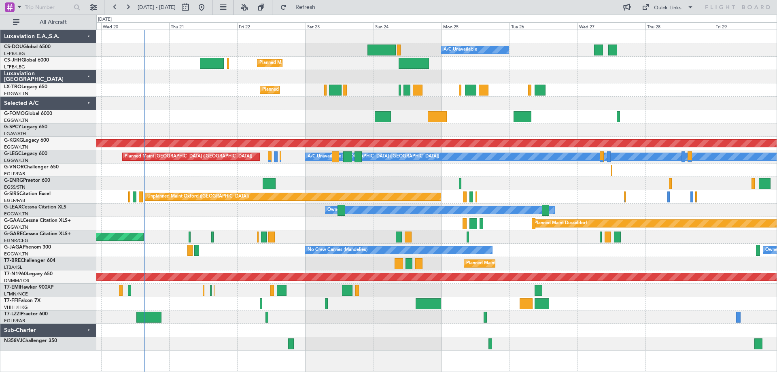
click at [667, 115] on div "Planned Maint [GEOGRAPHIC_DATA] ([GEOGRAPHIC_DATA]) A/C Unavailable Planned Mai…" at bounding box center [436, 190] width 680 height 320
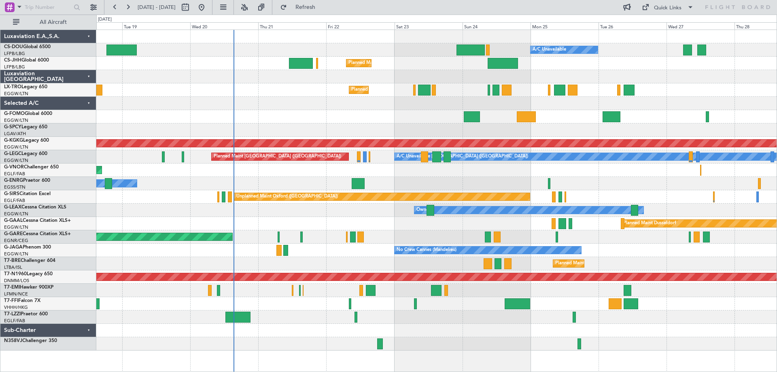
click at [359, 115] on div "Planned Maint Windsor Locks ([PERSON_NAME] Intl)" at bounding box center [436, 116] width 680 height 13
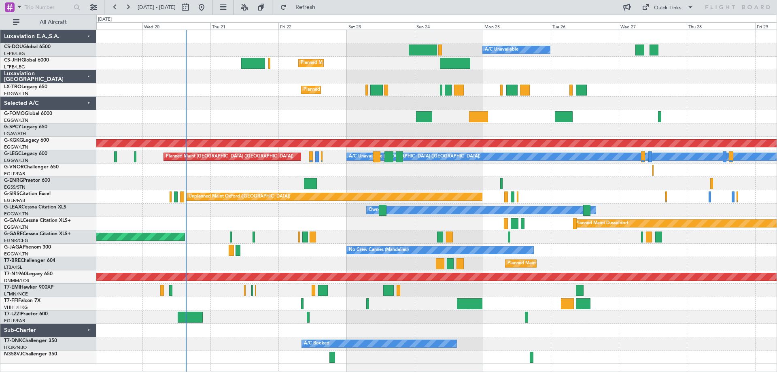
click at [444, 230] on div "Unplanned Maint [PERSON_NAME]" at bounding box center [436, 236] width 680 height 13
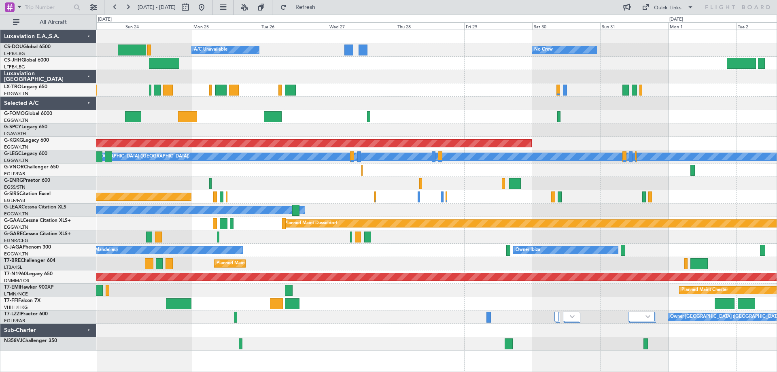
click at [406, 106] on div at bounding box center [436, 103] width 680 height 13
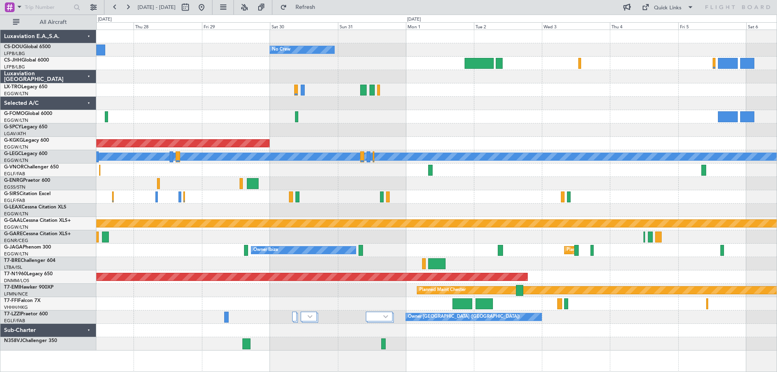
click at [347, 110] on div at bounding box center [436, 116] width 680 height 13
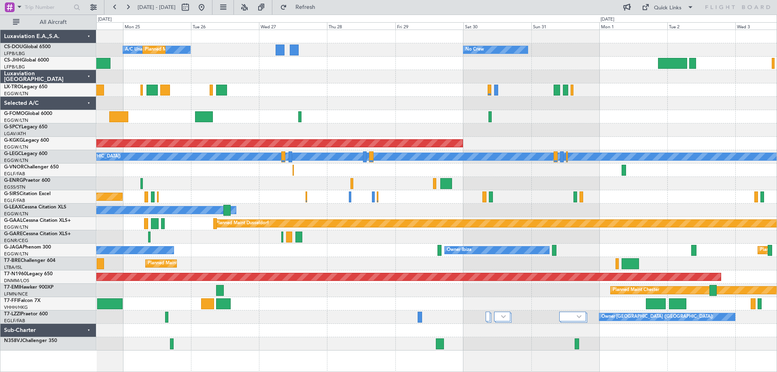
click at [655, 106] on div at bounding box center [436, 103] width 680 height 13
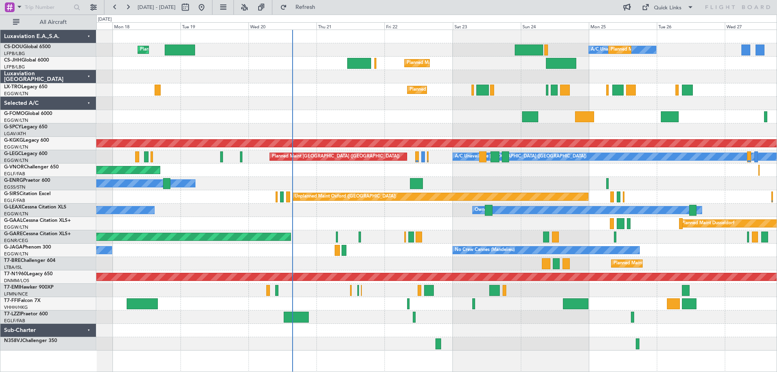
click at [606, 118] on div "A/C Unavailable Planned Maint [GEOGRAPHIC_DATA] ([GEOGRAPHIC_DATA]) Planned Mai…" at bounding box center [436, 190] width 680 height 320
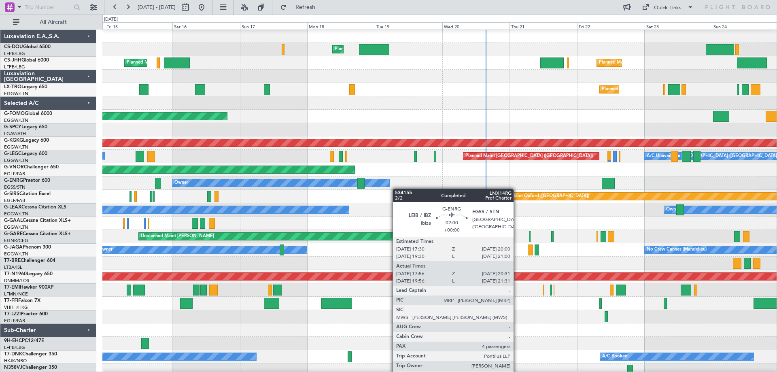
scroll to position [5, 0]
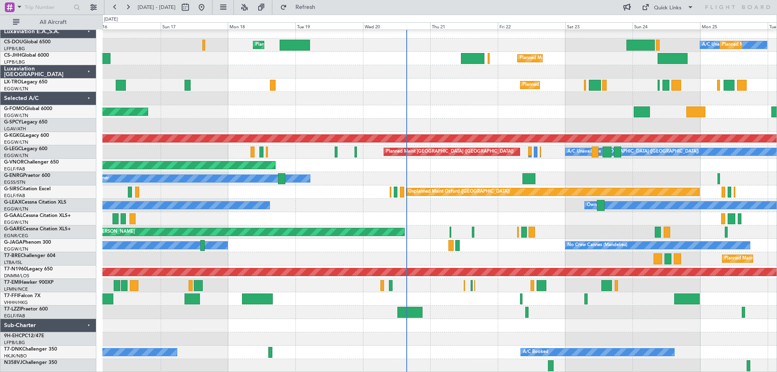
click at [317, 182] on div "Owner Planned Maint [GEOGRAPHIC_DATA] ([GEOGRAPHIC_DATA])" at bounding box center [439, 178] width 674 height 13
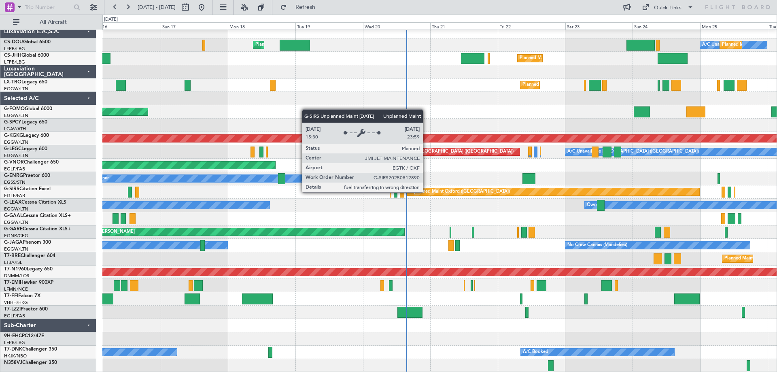
scroll to position [0, 0]
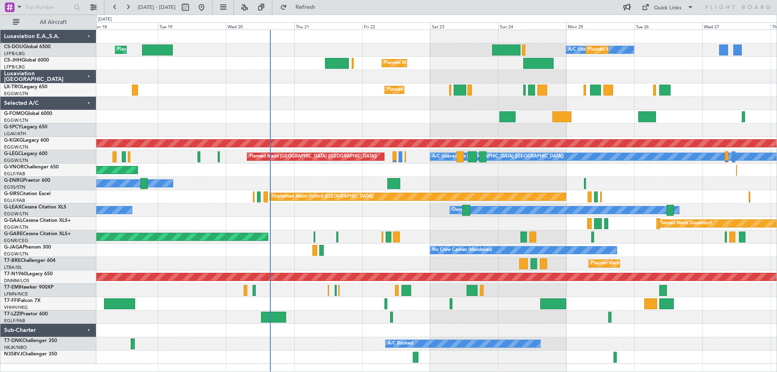
click at [304, 189] on div "Planned Maint [GEOGRAPHIC_DATA] ([GEOGRAPHIC_DATA]) A/C Unavailable Planned Mai…" at bounding box center [436, 197] width 680 height 334
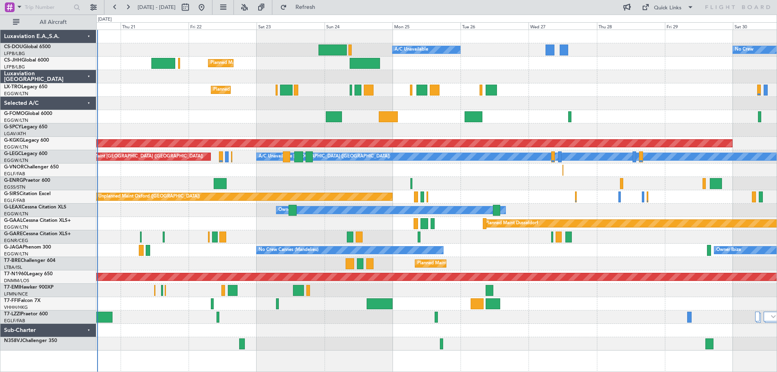
click at [154, 110] on div at bounding box center [436, 116] width 680 height 13
click at [498, 70] on div at bounding box center [436, 76] width 680 height 13
click at [496, 71] on div at bounding box center [436, 76] width 680 height 13
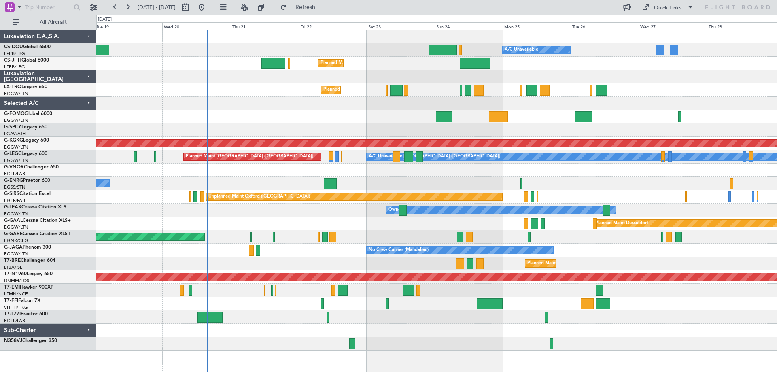
click at [658, 80] on div at bounding box center [436, 76] width 680 height 13
click at [265, 110] on div "Planned Maint Windsor Locks ([PERSON_NAME] Intl)" at bounding box center [436, 116] width 680 height 13
click at [332, 110] on div "Planned Maint Windsor Locks ([PERSON_NAME] Intl)" at bounding box center [436, 116] width 680 height 13
click at [336, 124] on div at bounding box center [436, 129] width 680 height 13
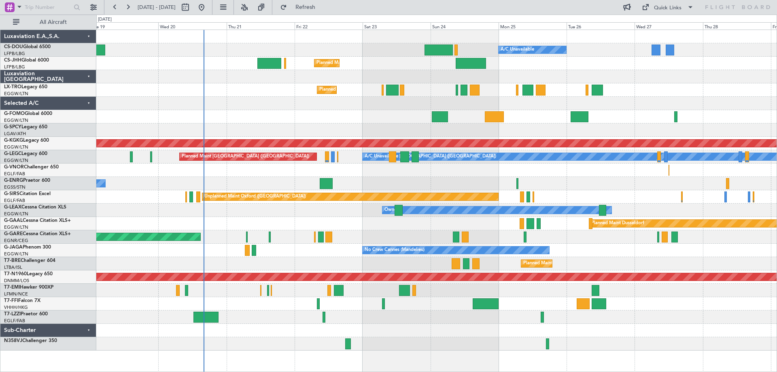
click at [426, 325] on div "Planned Maint [GEOGRAPHIC_DATA] ([GEOGRAPHIC_DATA]) A/C Unavailable Planned Mai…" at bounding box center [436, 190] width 680 height 320
click at [261, 97] on div at bounding box center [436, 103] width 680 height 13
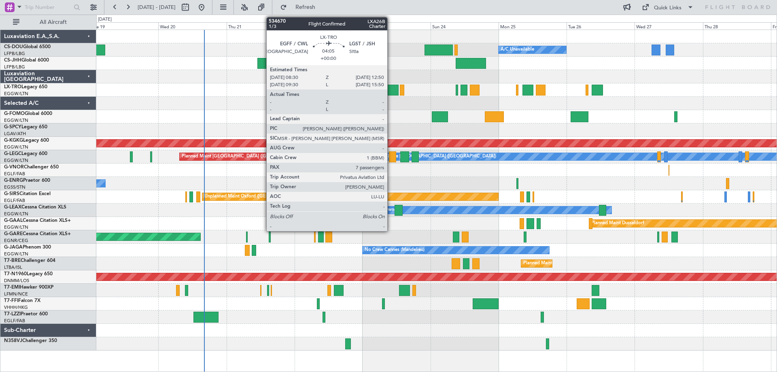
click at [391, 90] on div at bounding box center [392, 90] width 13 height 11
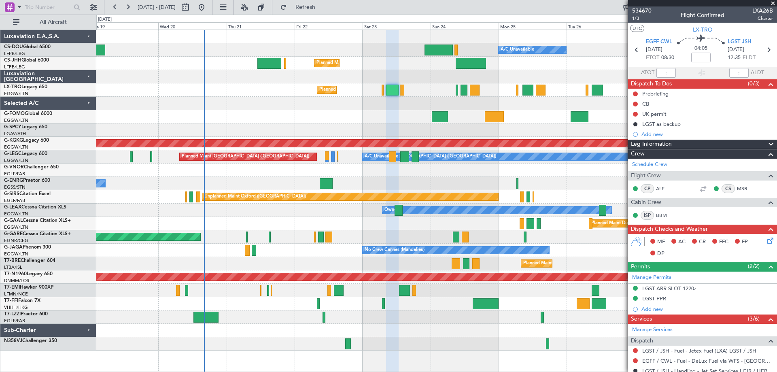
click at [773, 2] on span at bounding box center [773, 3] width 8 height 7
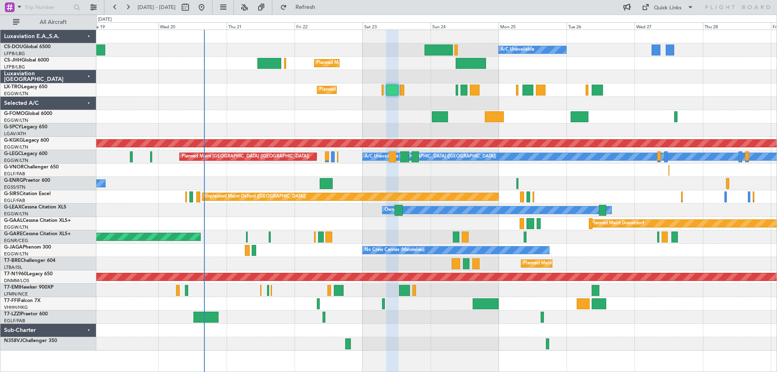
type input "0"
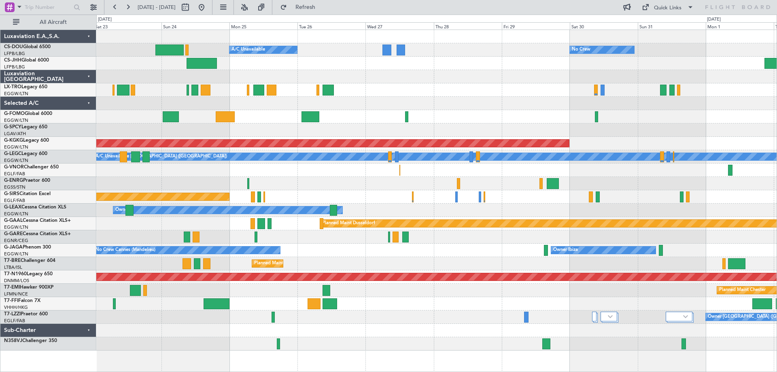
click at [429, 121] on div "Planned Maint [GEOGRAPHIC_DATA] ([GEOGRAPHIC_DATA]) A/C Unavailable No Crew Pla…" at bounding box center [436, 190] width 680 height 320
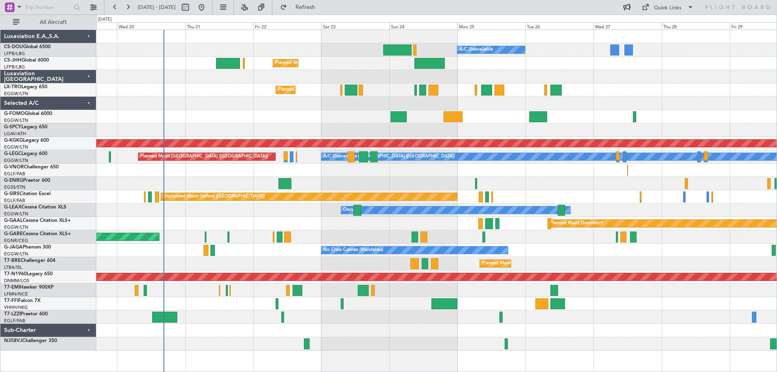
click at [483, 122] on div "Planned Maint [GEOGRAPHIC_DATA] ([GEOGRAPHIC_DATA]) A/C Unavailable Planned Mai…" at bounding box center [436, 190] width 680 height 320
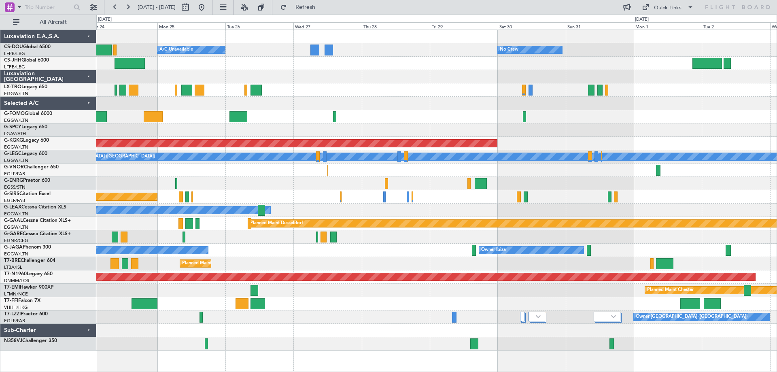
click at [197, 110] on div "Planned Maint [GEOGRAPHIC_DATA] ([GEOGRAPHIC_DATA]) A/C Unavailable No Crew Pla…" at bounding box center [436, 190] width 680 height 320
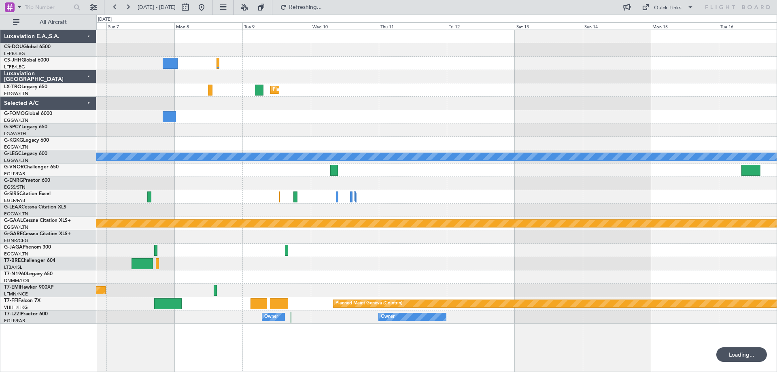
click at [268, 142] on div "Planned Maint Dusseldorf A/C Unavailable [GEOGRAPHIC_DATA] ([GEOGRAPHIC_DATA]) …" at bounding box center [436, 177] width 680 height 294
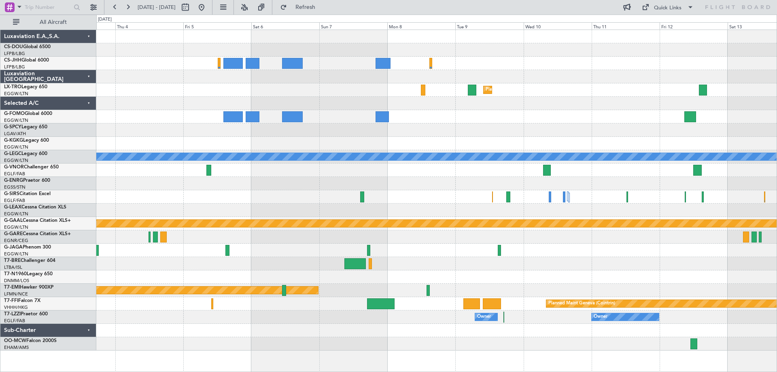
click at [462, 180] on div at bounding box center [436, 183] width 680 height 13
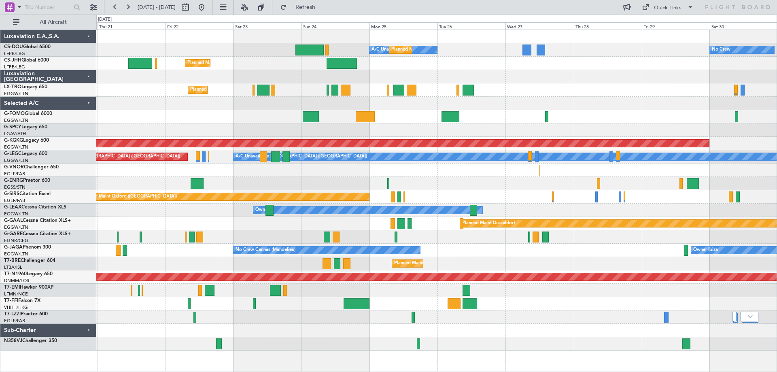
click at [529, 182] on div "Owner" at bounding box center [436, 183] width 680 height 13
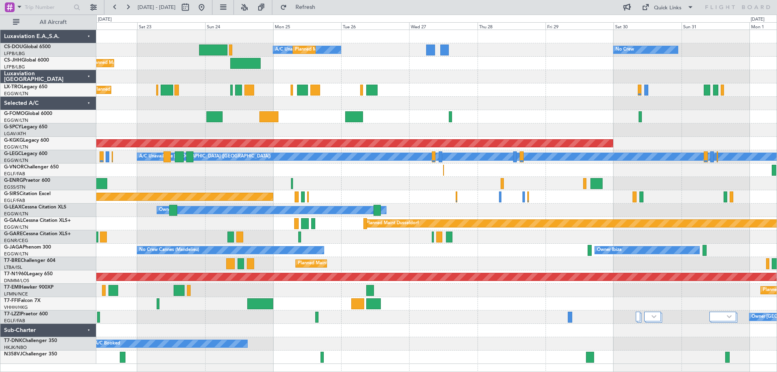
click at [421, 131] on div at bounding box center [436, 129] width 680 height 13
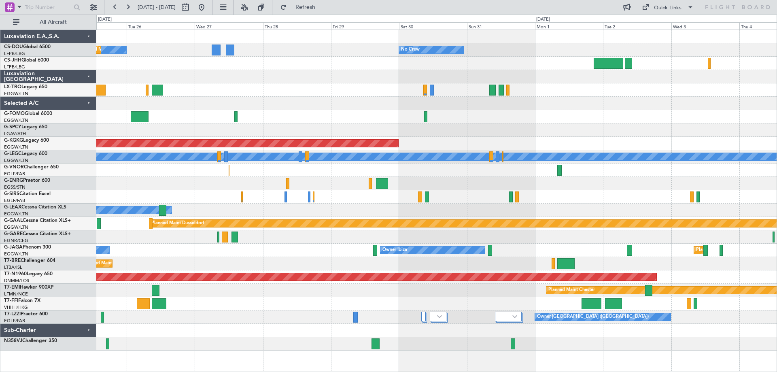
click at [473, 149] on div "AOG Maint [GEOGRAPHIC_DATA] (Ataturk)" at bounding box center [436, 143] width 680 height 13
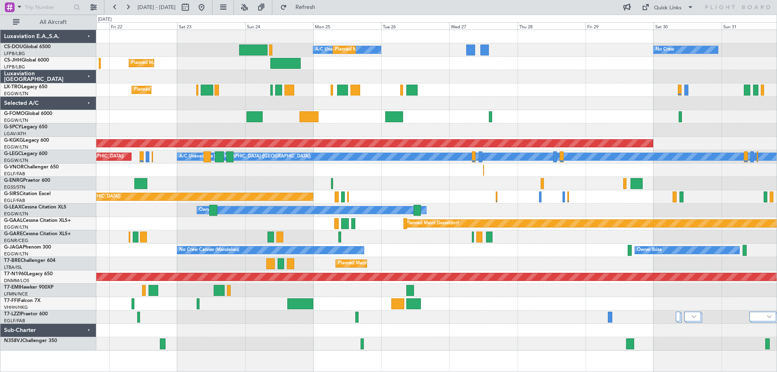
click at [453, 174] on div at bounding box center [436, 169] width 680 height 13
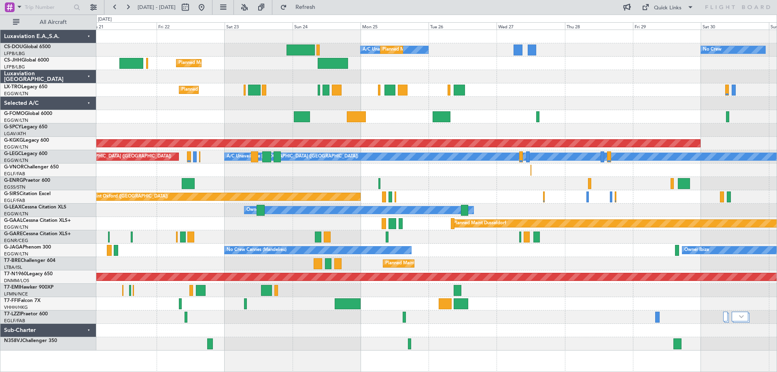
click at [336, 180] on div "A/C Unavailable Planned Maint [GEOGRAPHIC_DATA] ([GEOGRAPHIC_DATA]) No Crew Pla…" at bounding box center [436, 190] width 680 height 320
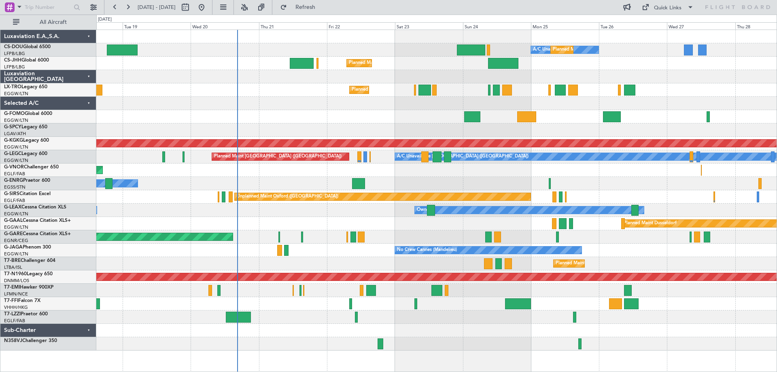
click at [386, 174] on div "Planned Maint London ([GEOGRAPHIC_DATA])" at bounding box center [436, 169] width 680 height 13
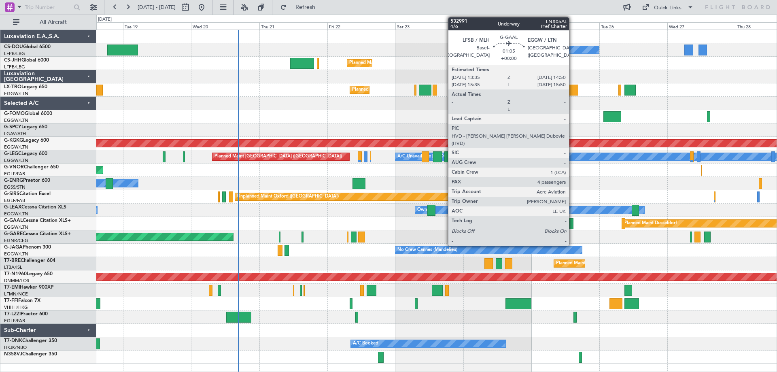
click at [572, 224] on div at bounding box center [571, 223] width 4 height 11
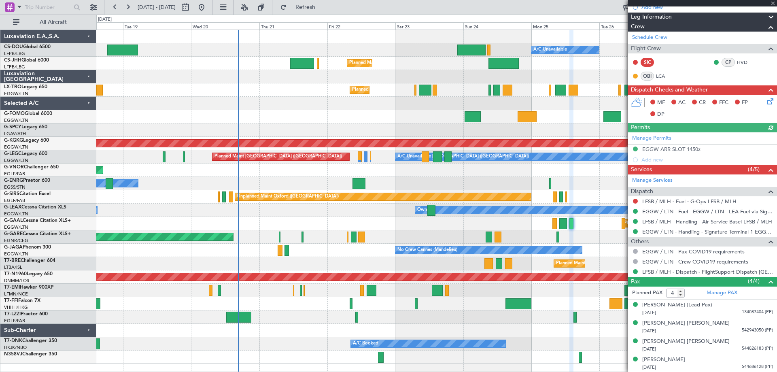
scroll to position [127, 0]
click at [772, 3] on span at bounding box center [773, 3] width 8 height 7
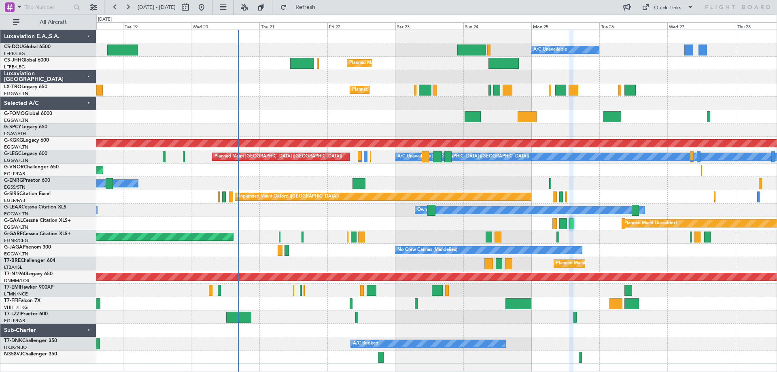
type input "0"
click at [294, 95] on div "Planned Maint [GEOGRAPHIC_DATA] ([GEOGRAPHIC_DATA])" at bounding box center [436, 89] width 680 height 13
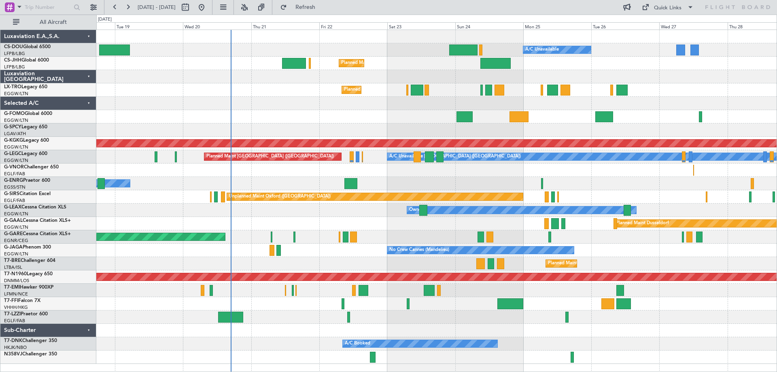
click at [293, 109] on div at bounding box center [436, 103] width 680 height 13
